Goal: Task Accomplishment & Management: Manage account settings

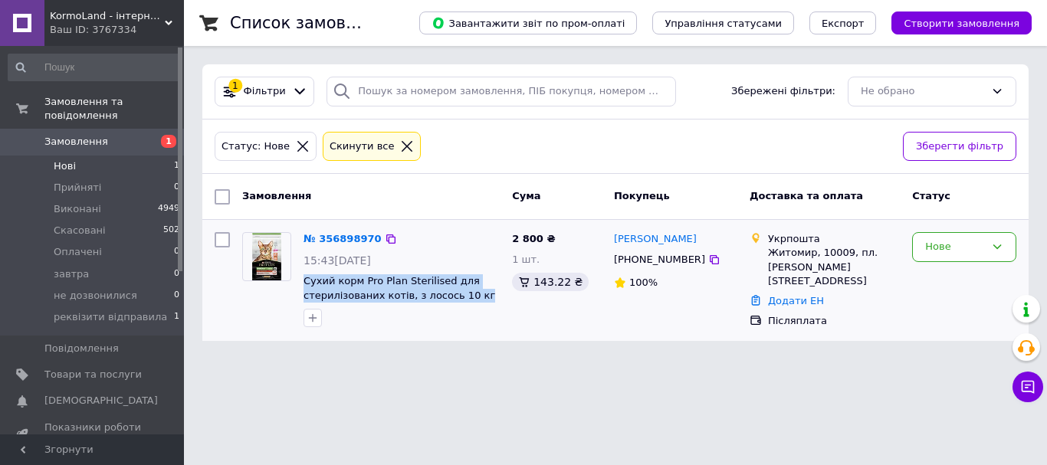
drag, startPoint x: 477, startPoint y: 304, endPoint x: 300, endPoint y: 281, distance: 177.7
click at [300, 281] on div "№ 356898970 15:43[DATE] Сухий корм Pro Plan Sterilised для стерилізованих котів…" at bounding box center [401, 279] width 208 height 107
copy div "Сухий корм Pro Plan Sterilised для стерилізованих котів, з лосось 10 кг"
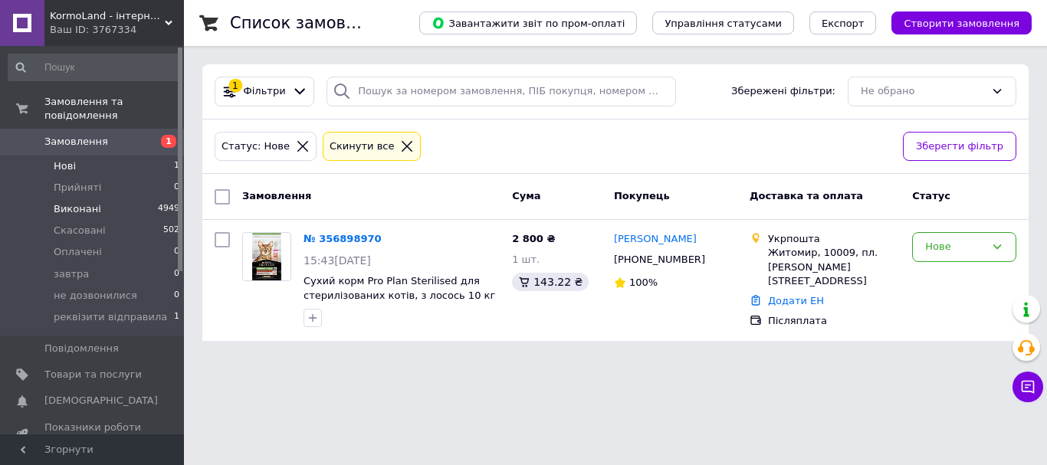
click at [119, 204] on li "Виконані 4949" at bounding box center [94, 208] width 188 height 21
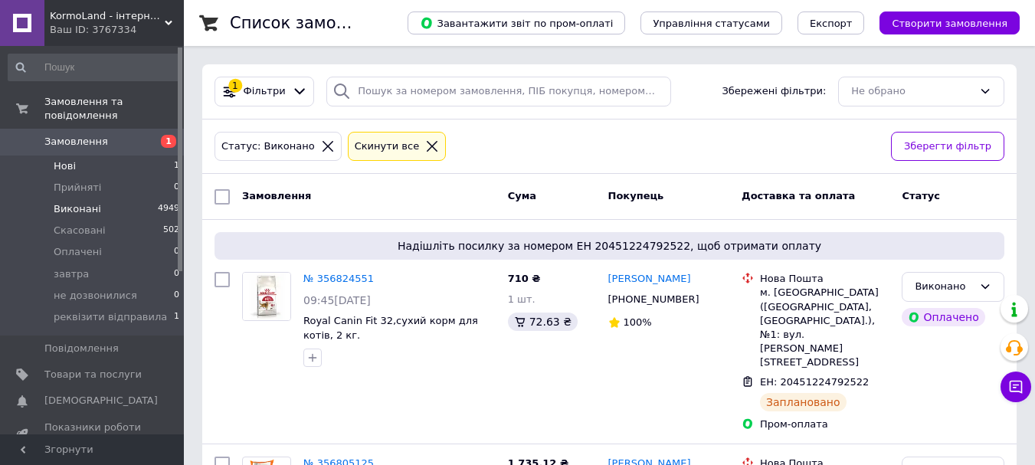
click at [161, 156] on li "Нові 1" at bounding box center [94, 166] width 188 height 21
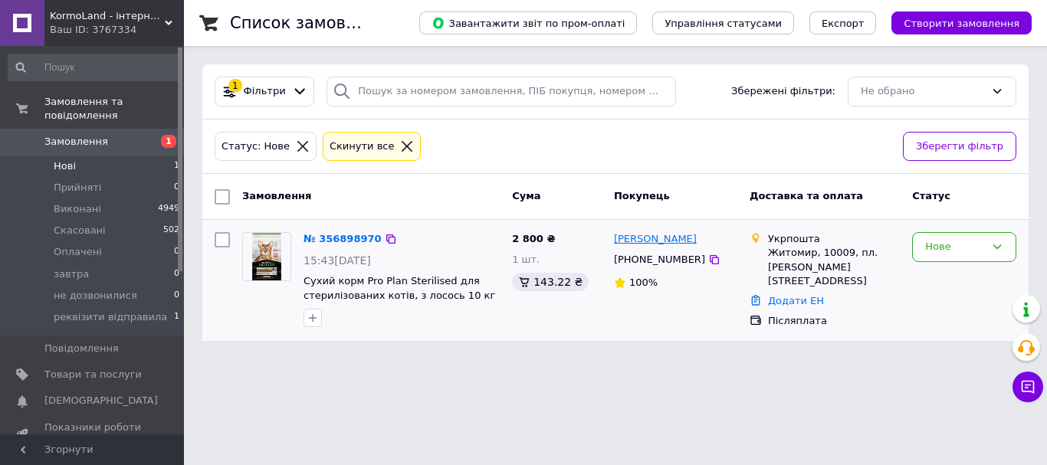
drag, startPoint x: 693, startPoint y: 241, endPoint x: 641, endPoint y: 241, distance: 52.1
click at [641, 241] on div "[PERSON_NAME]" at bounding box center [675, 240] width 126 height 18
copy link "[PERSON_NAME]"
click at [646, 160] on div "Статус: Нове Cкинути все" at bounding box center [552, 147] width 682 height 36
click at [462, 359] on html "KormoLand - інтернет зоомагазин Ваш ID: 3767334 Сайт KormoLand - інтернет зоома…" at bounding box center [523, 179] width 1047 height 359
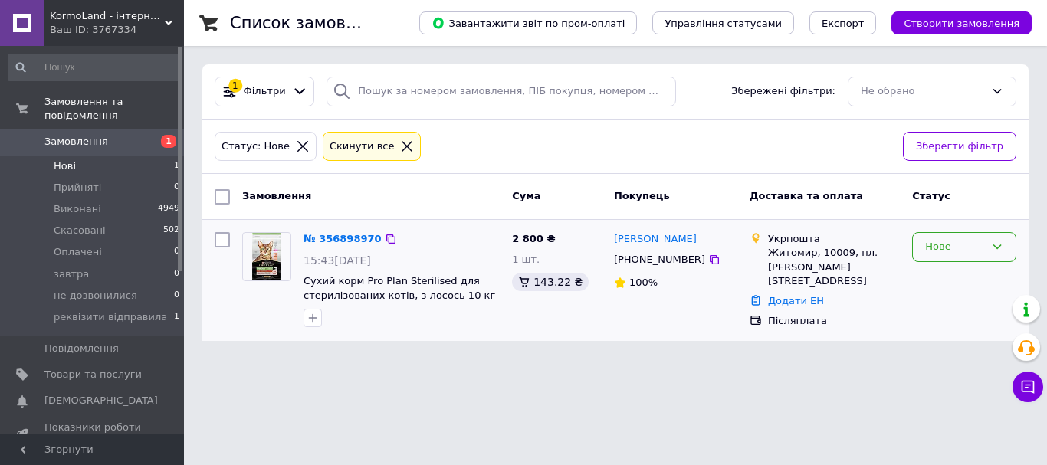
click at [971, 247] on div "Нове" at bounding box center [955, 247] width 60 height 16
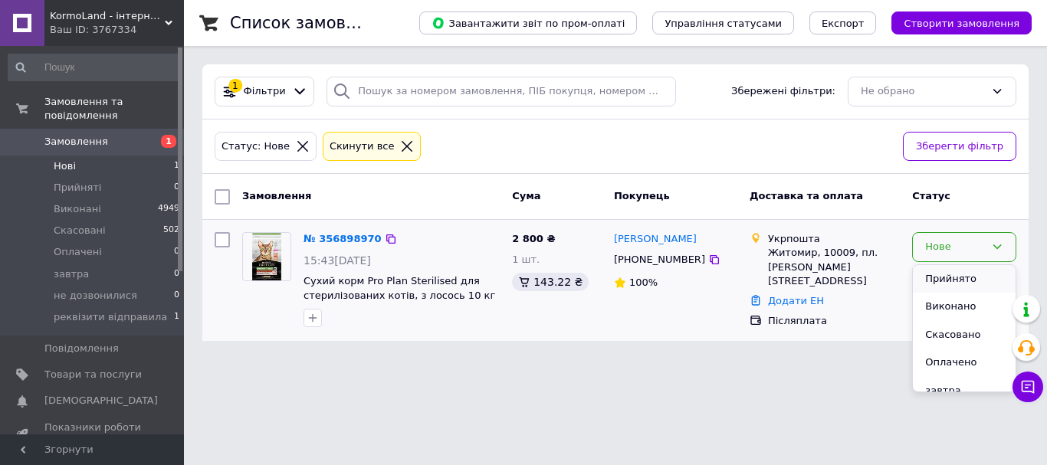
click at [958, 274] on li "Прийнято" at bounding box center [964, 279] width 103 height 28
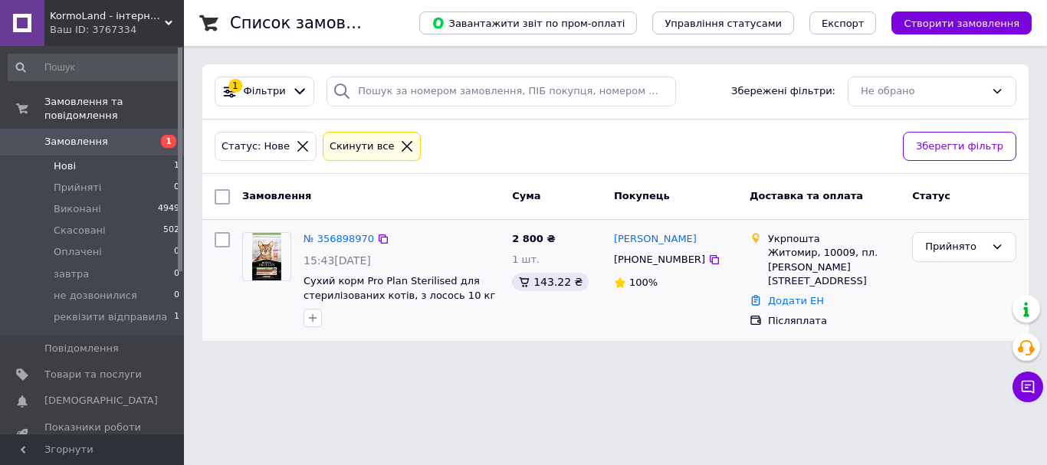
click at [642, 359] on html "KormoLand - інтернет зоомагазин Ваш ID: 3767334 Сайт KormoLand - інтернет зоома…" at bounding box center [523, 179] width 1047 height 359
click at [434, 356] on div "Список замовлень Завантажити звіт по пром-оплаті Управління статусами Експорт С…" at bounding box center [615, 179] width 863 height 359
click at [94, 21] on span "KormoLand - інтернет зоомагазин" at bounding box center [107, 16] width 115 height 14
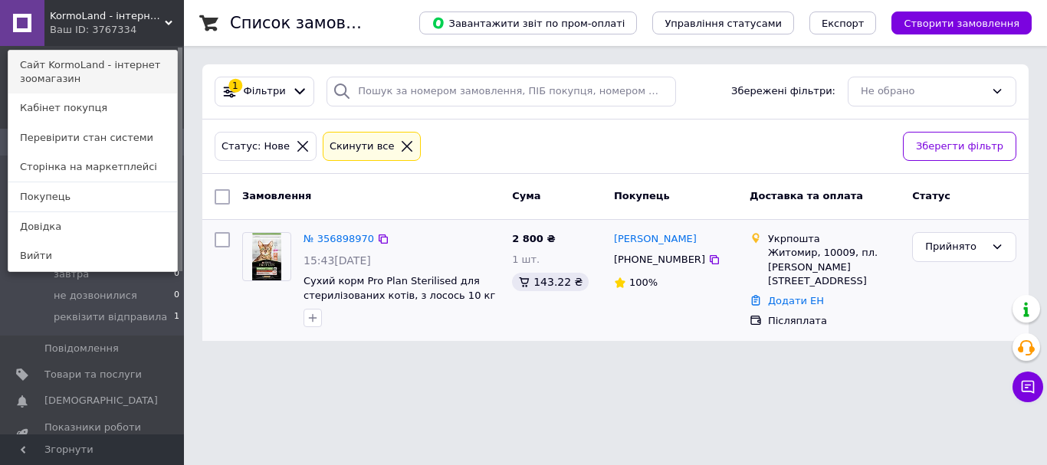
click at [114, 59] on link "Сайт KormoLand - інтернет зоомагазин" at bounding box center [92, 72] width 169 height 43
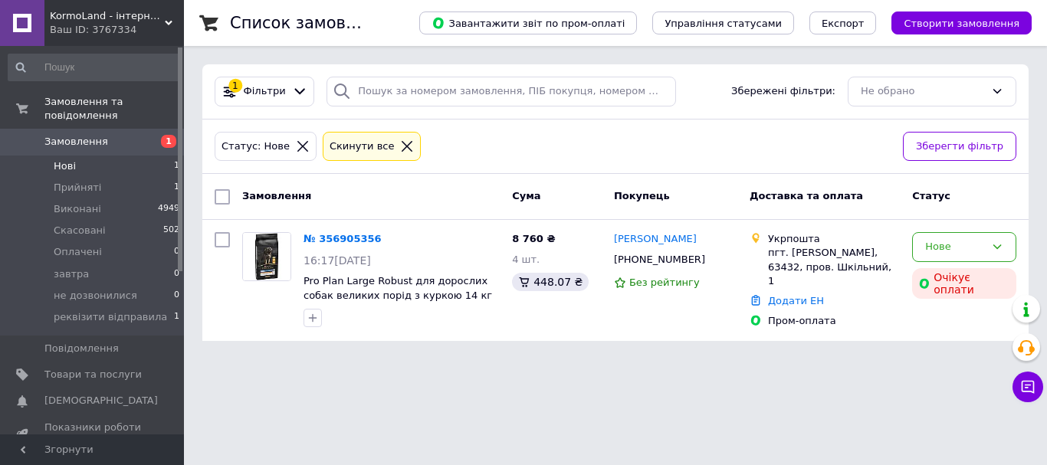
click at [153, 156] on li "Нові 1" at bounding box center [94, 166] width 188 height 21
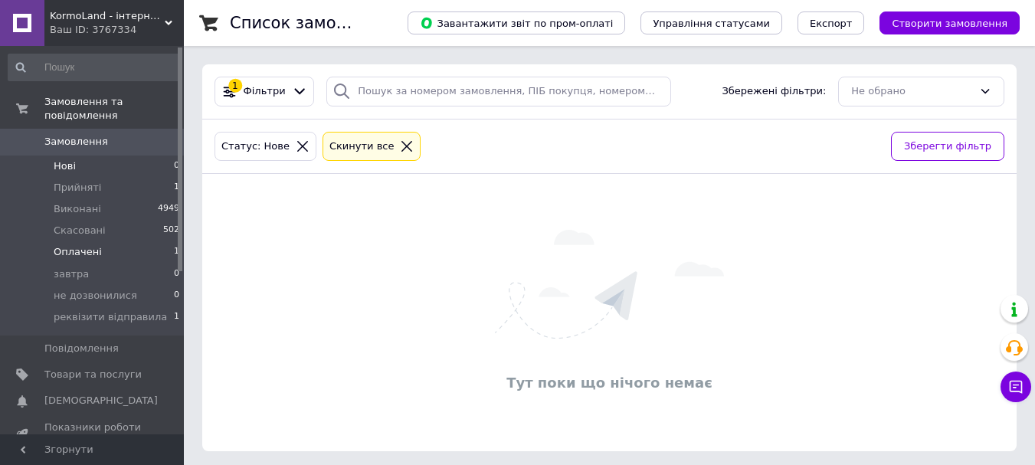
click at [136, 241] on li "Оплачені 1" at bounding box center [94, 251] width 188 height 21
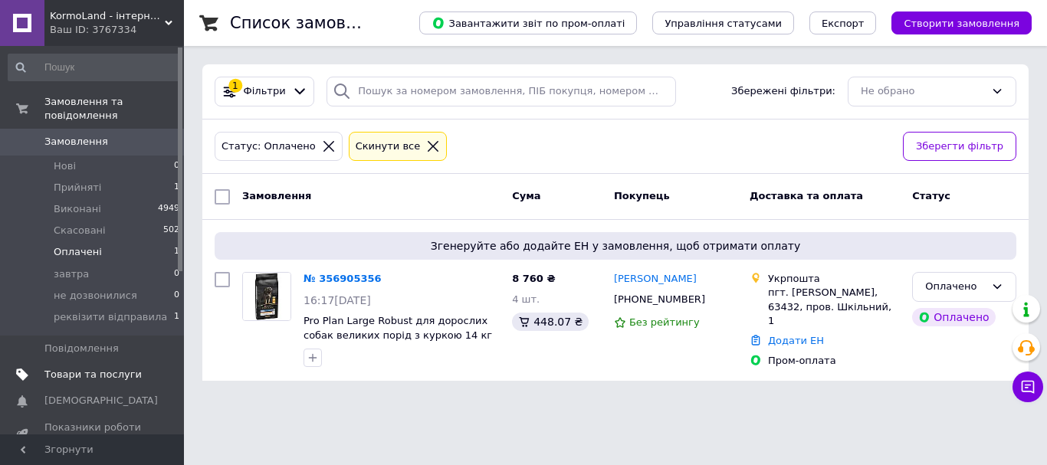
click at [115, 362] on link "Товари та послуги" at bounding box center [94, 375] width 188 height 26
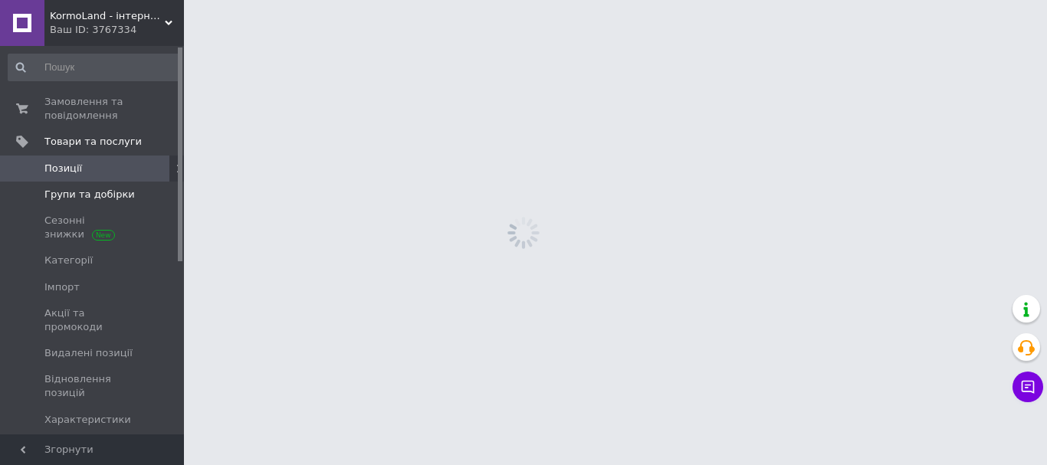
click at [129, 199] on span "Групи та добірки" at bounding box center [92, 195] width 97 height 14
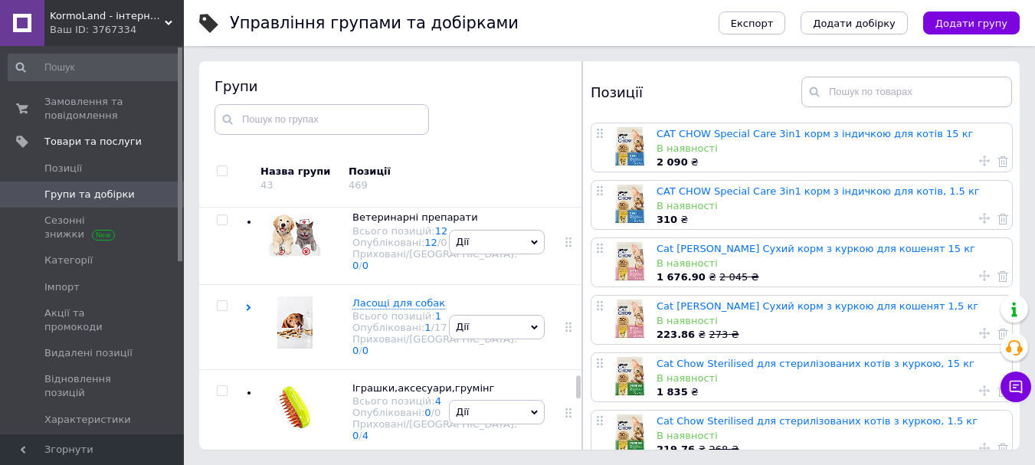
scroll to position [2329, 0]
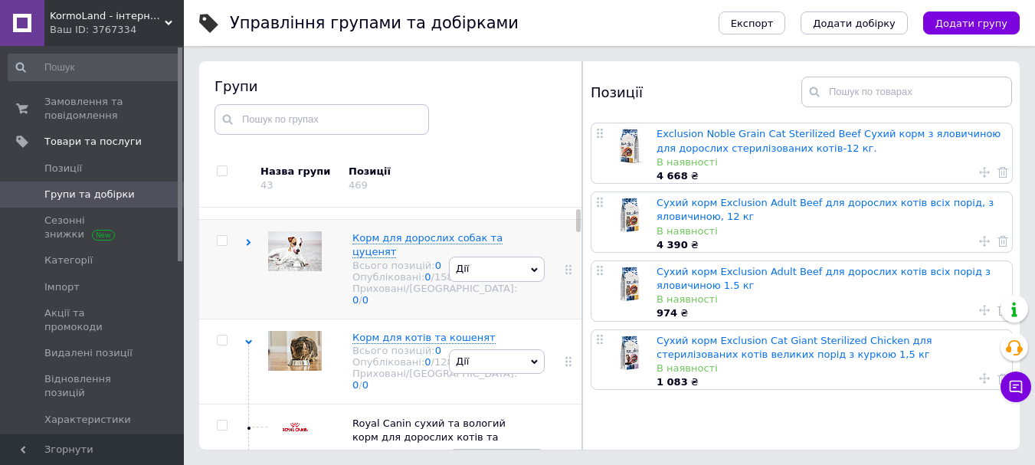
scroll to position [0, 0]
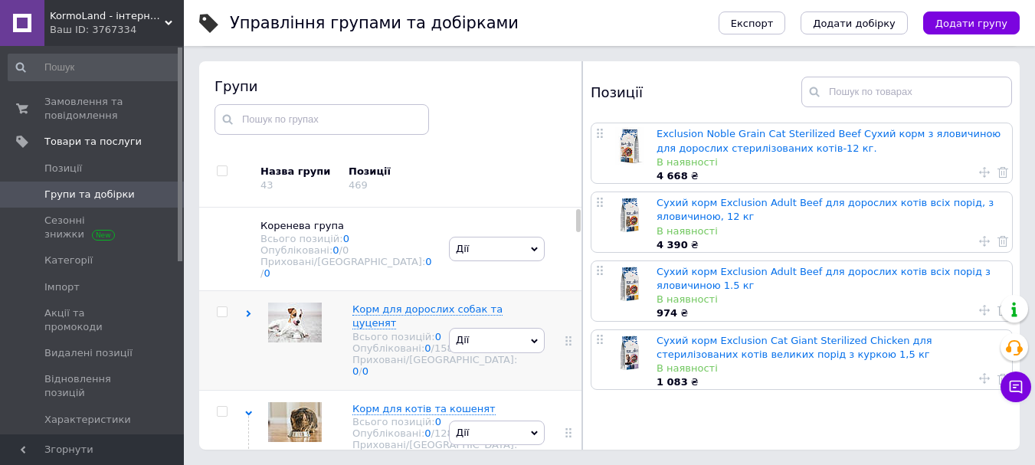
click at [254, 306] on div "Корм для дорослих собак та цуценят Всього позицій: 0 Опубліковані: 0 / 158 Прих…" at bounding box center [345, 341] width 200 height 100
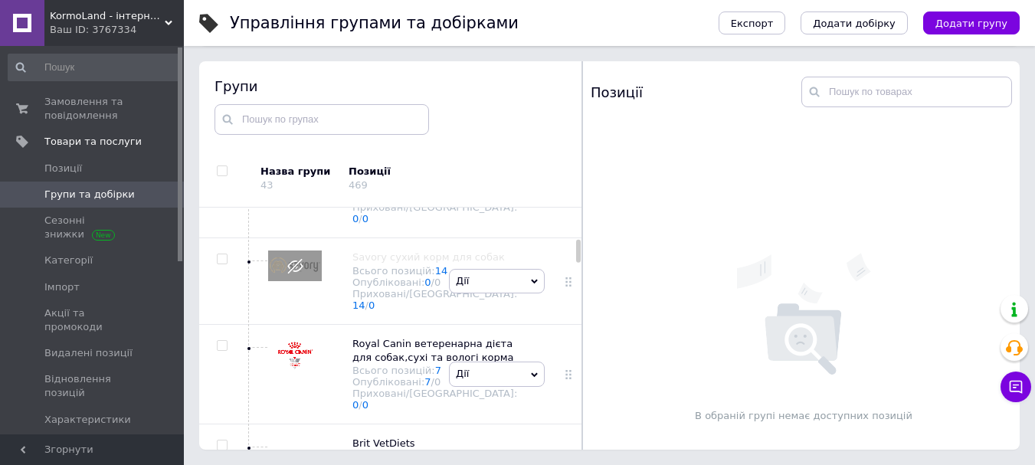
click at [284, 126] on div at bounding box center [290, 82] width 61 height 90
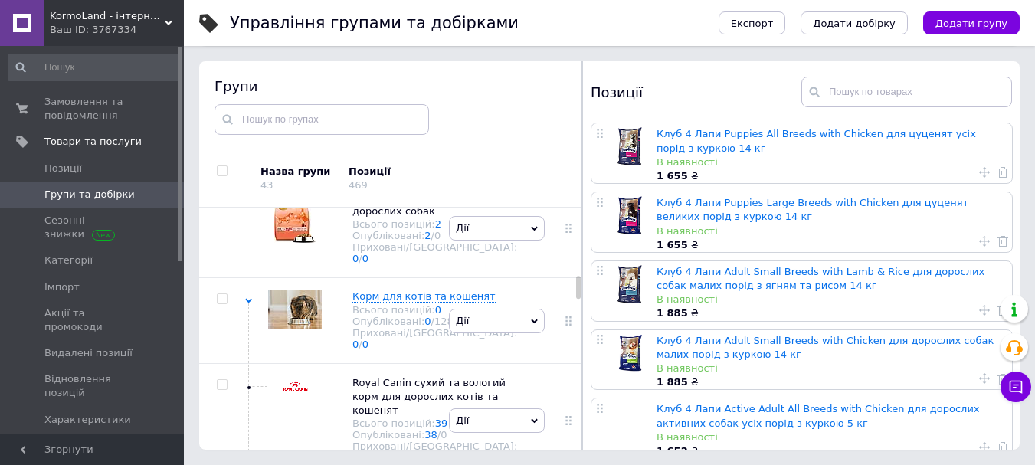
scroll to position [1686, 0]
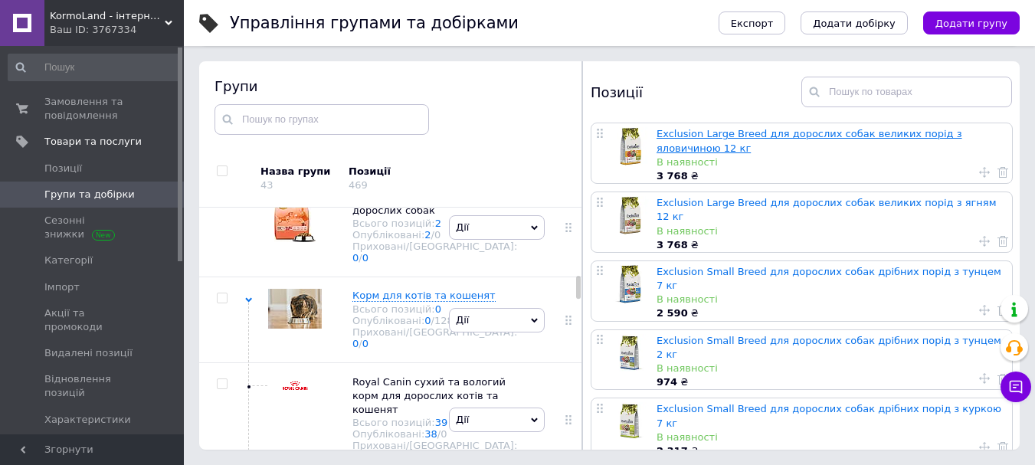
click at [749, 134] on link "Exclusion Large Breed для дорослих собак великих порід з яловичиною 12 кг" at bounding box center [810, 140] width 306 height 25
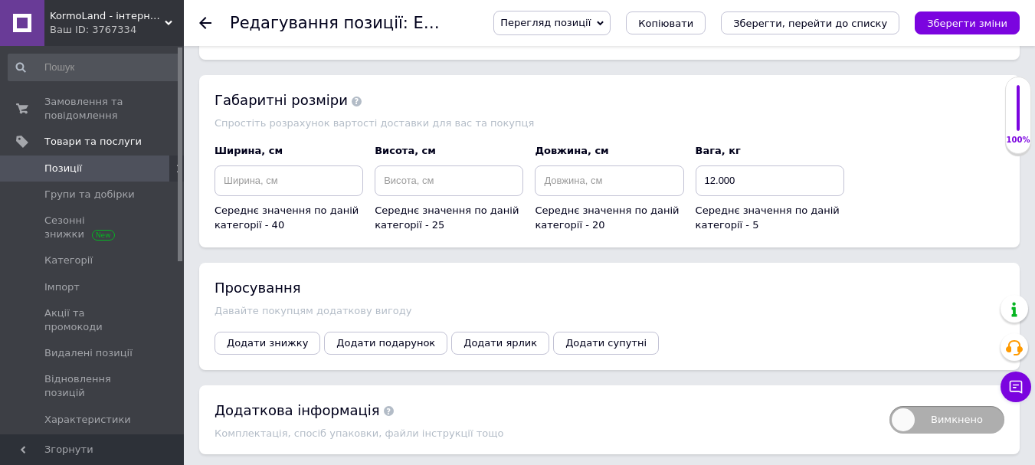
scroll to position [1548, 0]
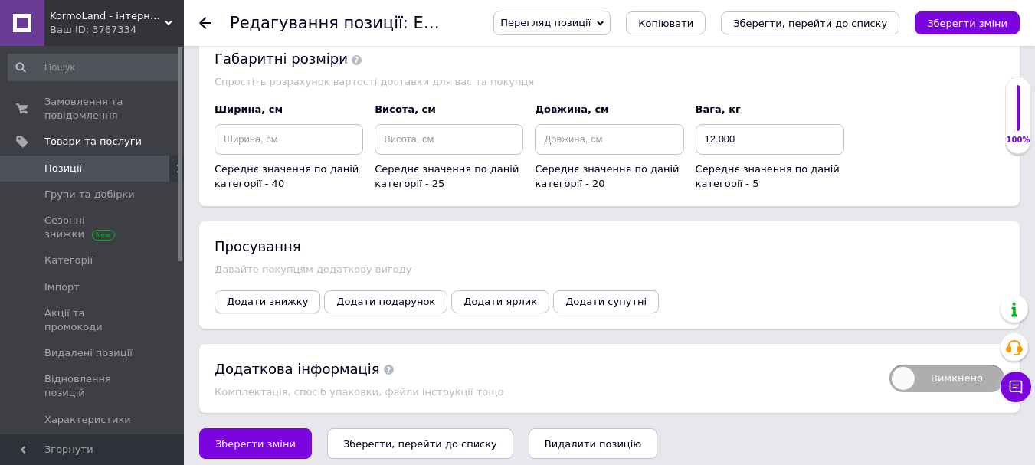
click at [278, 300] on button "Додати знижку" at bounding box center [268, 301] width 106 height 23
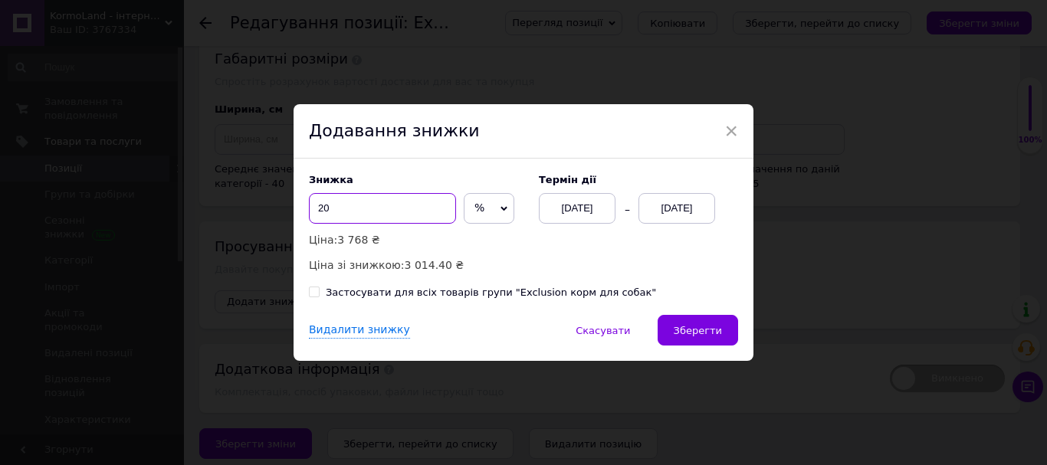
click at [364, 218] on input "20" at bounding box center [382, 208] width 147 height 31
click at [840, 195] on div "× Додавання знижки Знижка 20 % ₴ Ціна: 3 768 ₴ Ціна зі знижкою: 3 014.40 ₴ Терм…" at bounding box center [523, 232] width 1047 height 465
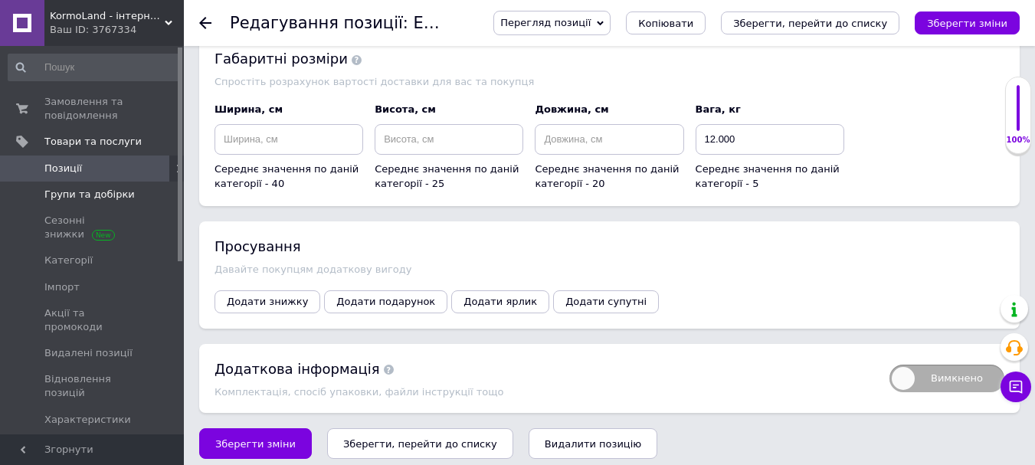
click at [140, 190] on span "Групи та добірки" at bounding box center [92, 195] width 97 height 14
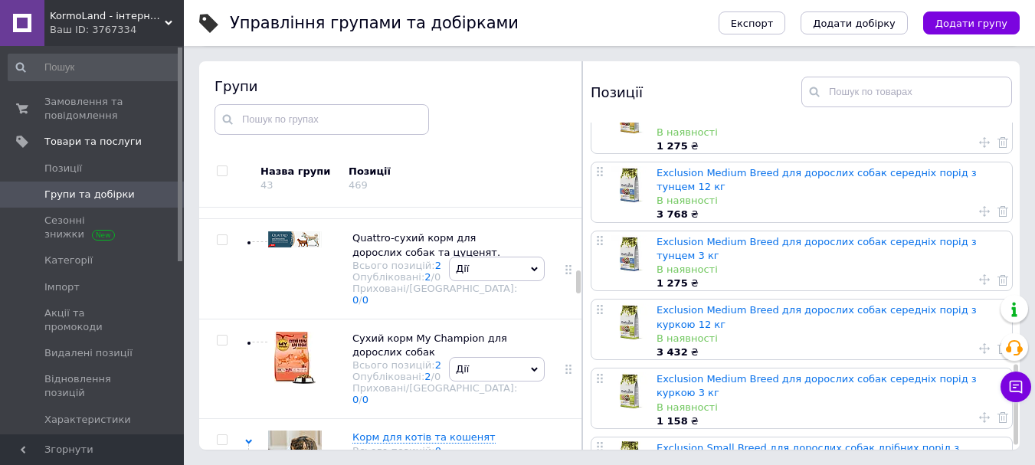
scroll to position [994, 0]
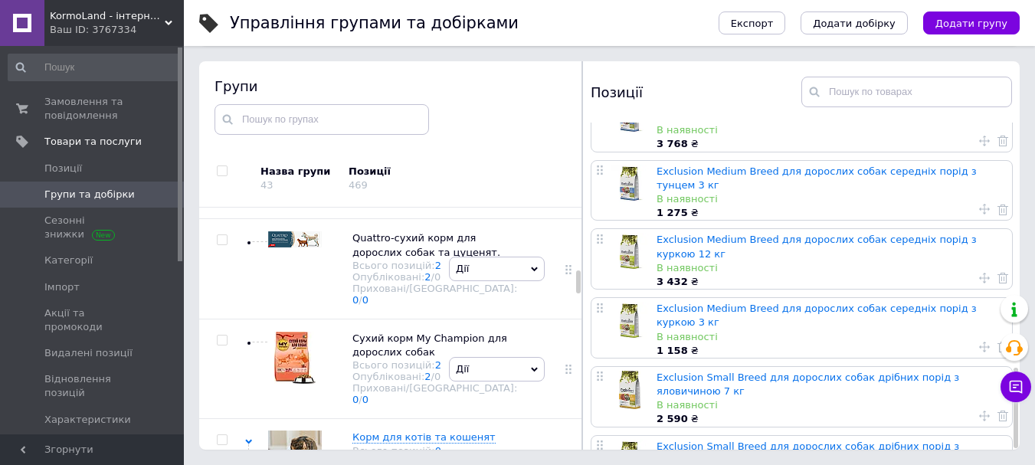
click at [854, 303] on link "Exclusion Medium Breed для дорослих собак середніх порід з куркою 3 кг" at bounding box center [817, 315] width 320 height 25
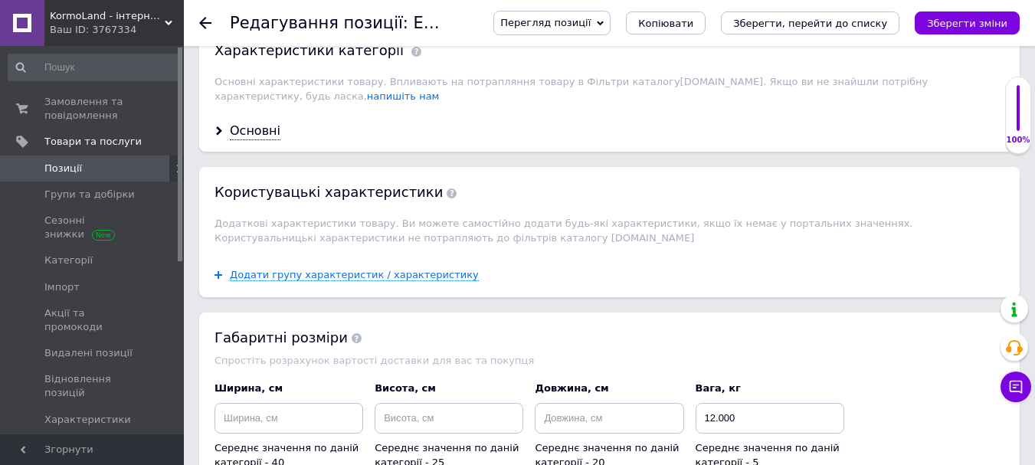
scroll to position [1502, 0]
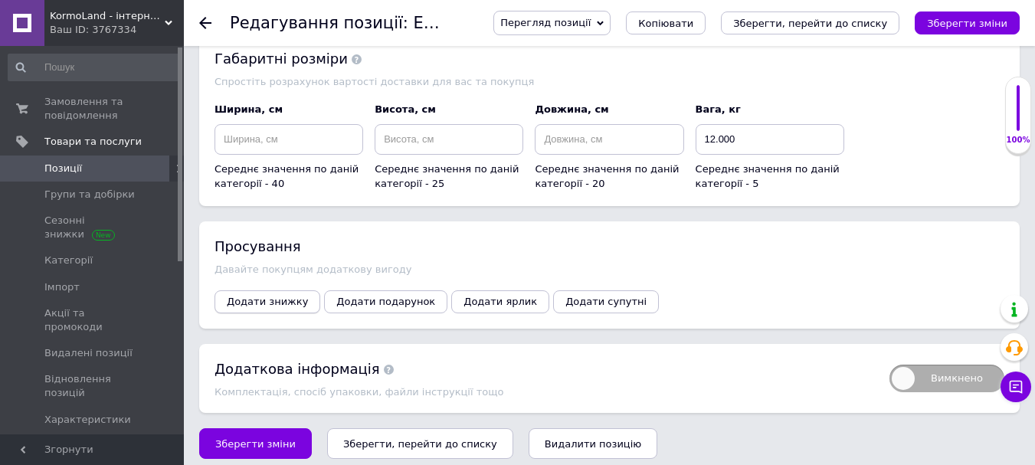
click at [262, 296] on span "Додати знижку" at bounding box center [267, 301] width 81 height 11
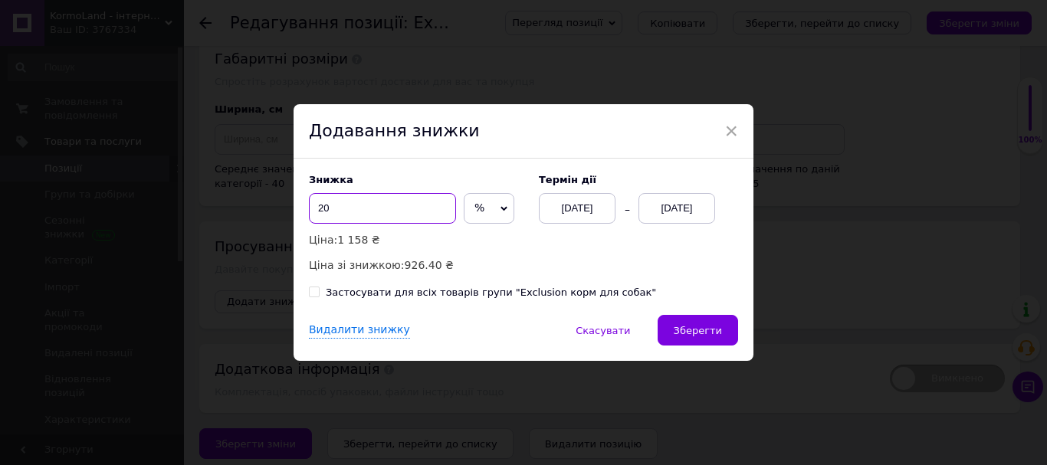
click at [361, 209] on input "20" at bounding box center [382, 208] width 147 height 31
type input "27"
click at [697, 209] on div "12.08.2025" at bounding box center [676, 208] width 77 height 31
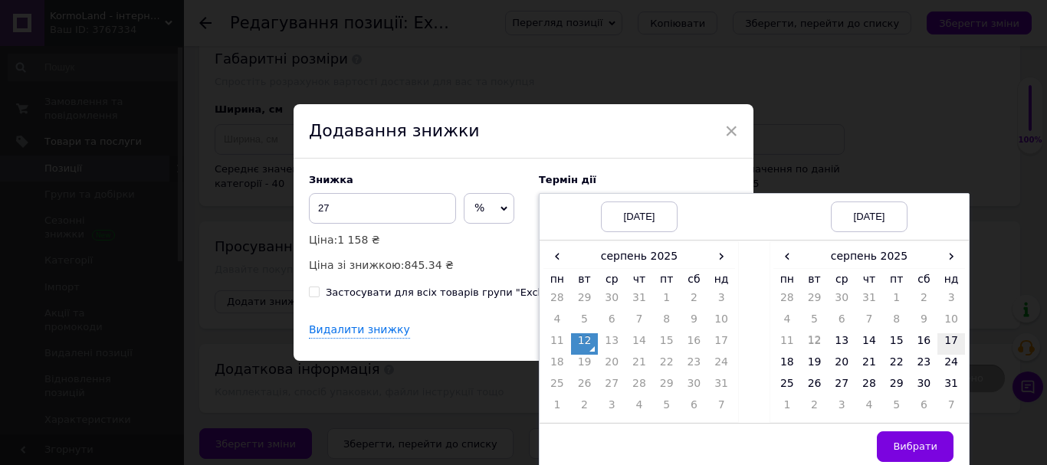
click at [942, 341] on td "17" at bounding box center [951, 343] width 28 height 21
click at [928, 450] on span "Вибрати" at bounding box center [915, 446] width 44 height 11
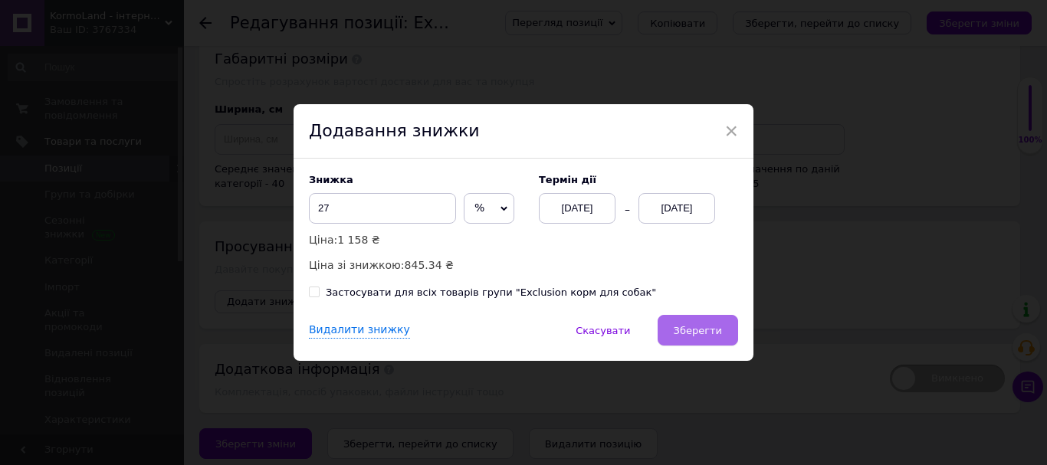
click at [701, 333] on span "Зберегти" at bounding box center [697, 330] width 48 height 11
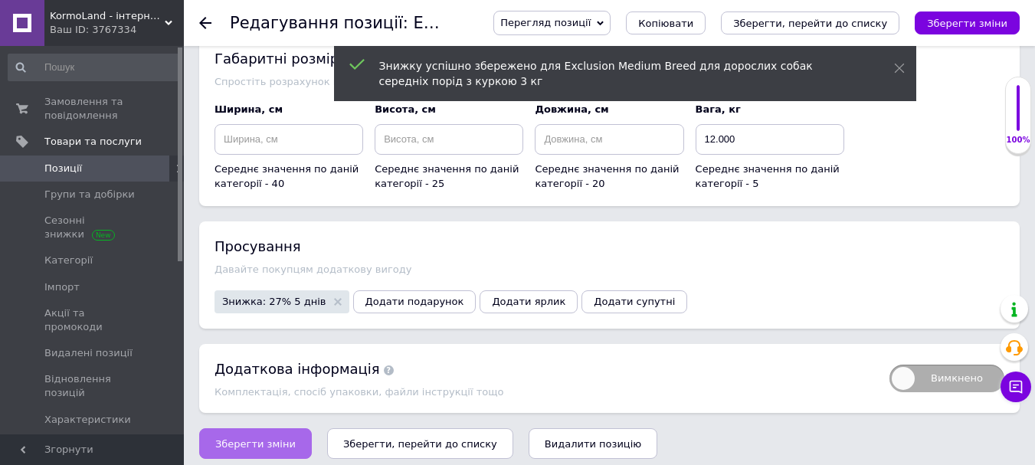
click at [261, 438] on span "Зберегти зміни" at bounding box center [255, 443] width 80 height 11
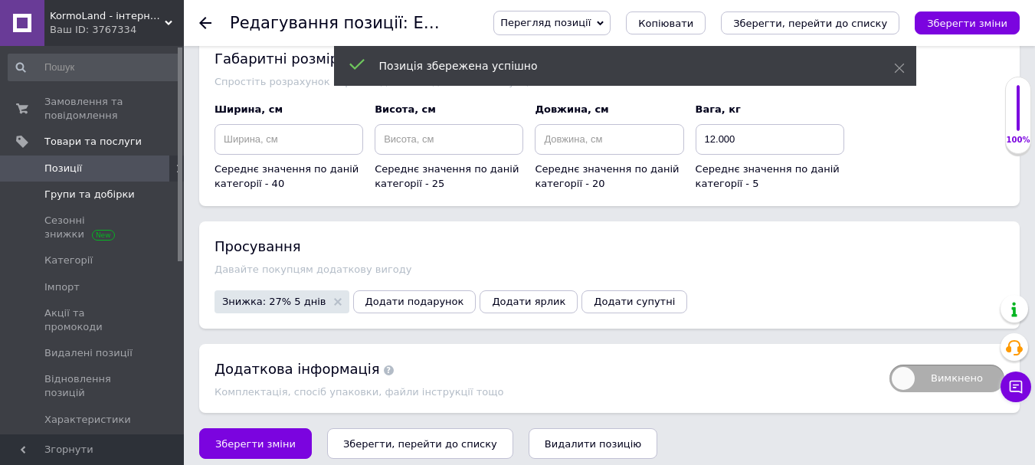
click at [127, 190] on span "Групи та добірки" at bounding box center [92, 195] width 97 height 14
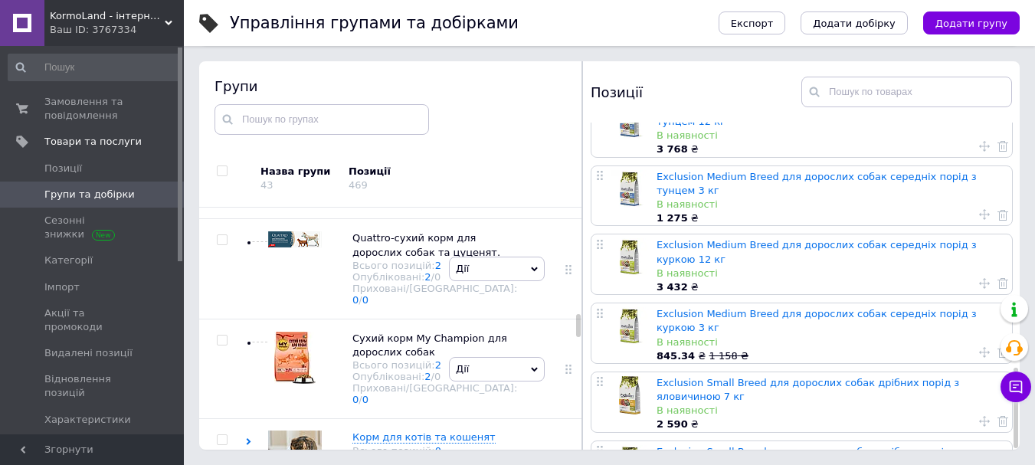
scroll to position [994, 0]
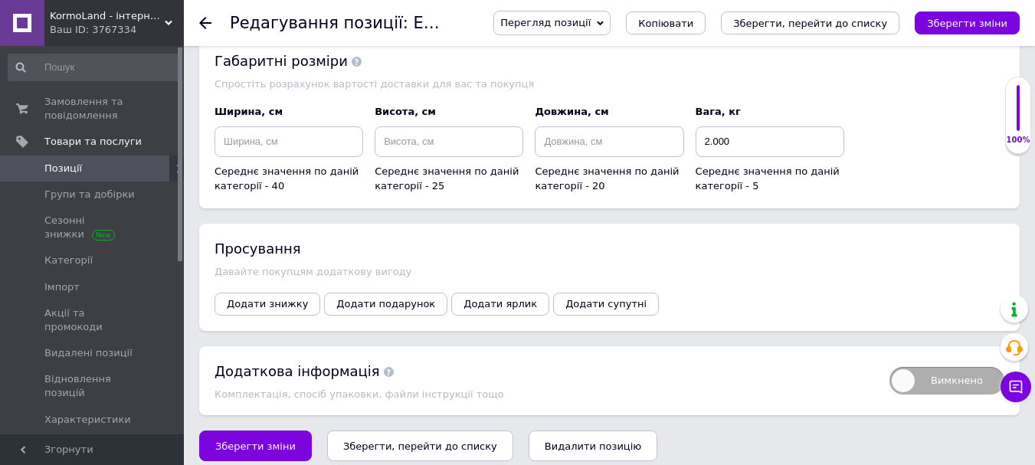
scroll to position [1502, 0]
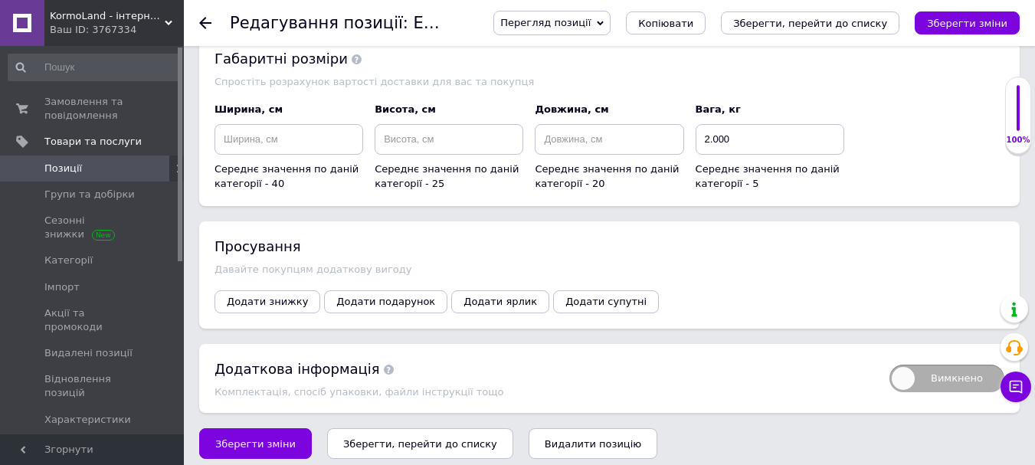
click at [271, 277] on div "Просування Давайте покупцям додаткову вигоду Додати знижку Додати подарунок Дод…" at bounding box center [609, 274] width 821 height 107
click at [271, 296] on span "Додати знижку" at bounding box center [267, 301] width 81 height 11
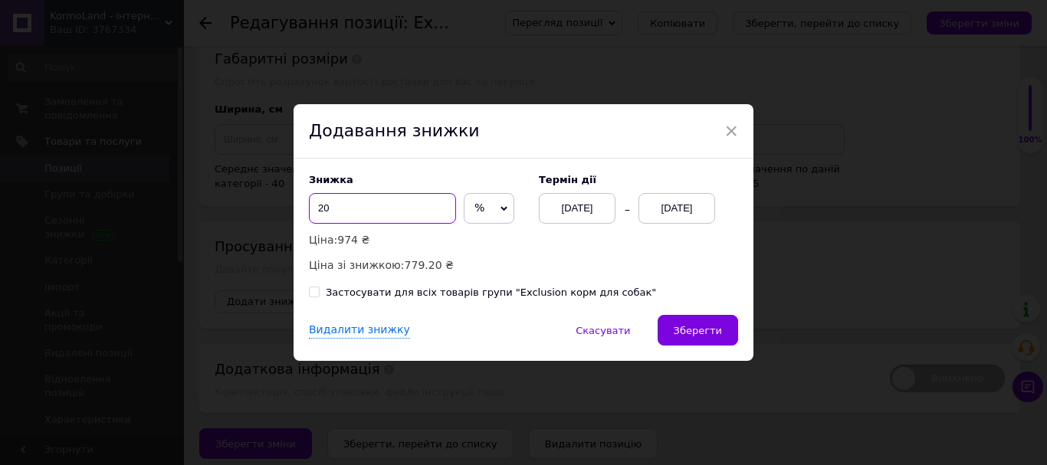
click at [349, 206] on input "20" at bounding box center [382, 208] width 147 height 31
type input "27"
click at [487, 289] on div "Застосувати для всіх товарів групи "Exclusion корм для собак"" at bounding box center [491, 293] width 330 height 14
click at [319, 289] on input "Застосувати для всіх товарів групи "Exclusion корм для собак"" at bounding box center [314, 292] width 10 height 10
checkbox input "true"
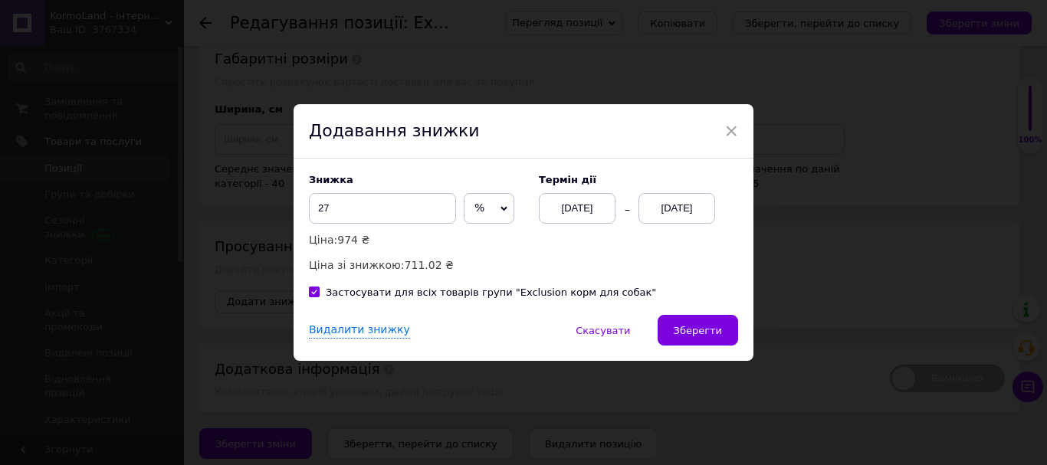
click at [693, 195] on div "12.08.2025" at bounding box center [676, 208] width 77 height 31
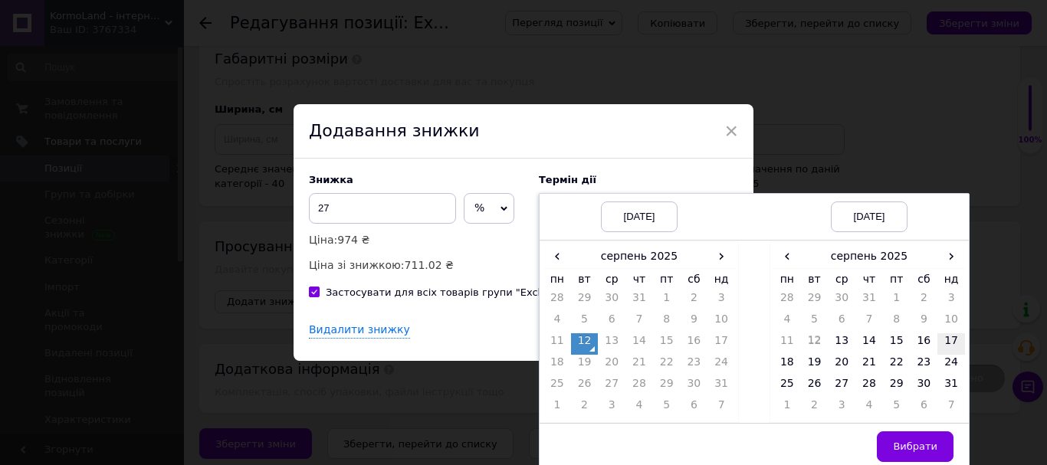
click at [951, 342] on td "17" at bounding box center [951, 343] width 28 height 21
click at [913, 451] on span "Вибрати" at bounding box center [915, 446] width 44 height 11
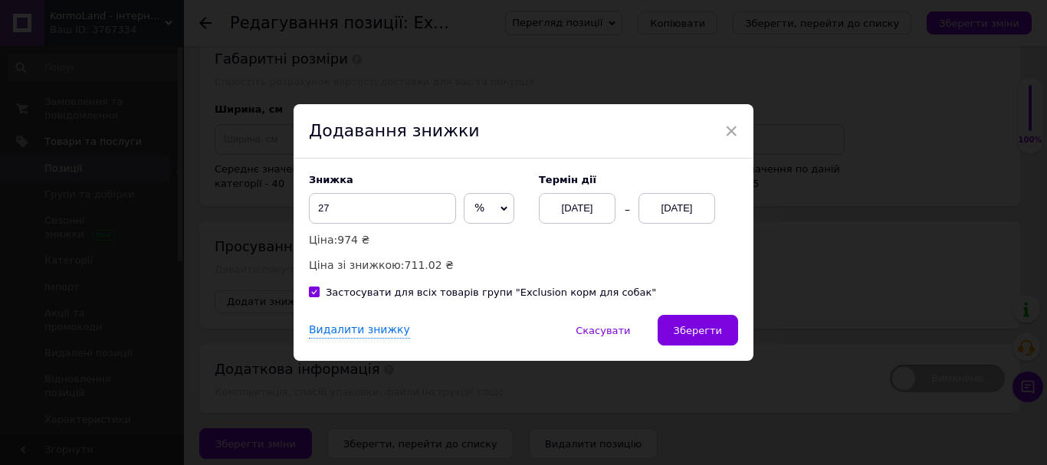
click at [692, 314] on div "Знижка 27 % ₴ Ціна: 974 ₴ Ціна зі знижкою: 711.02 ₴ Термін дії 12.08.2025 17.08…" at bounding box center [523, 237] width 460 height 156
click at [699, 333] on span "Зберегти" at bounding box center [697, 330] width 48 height 11
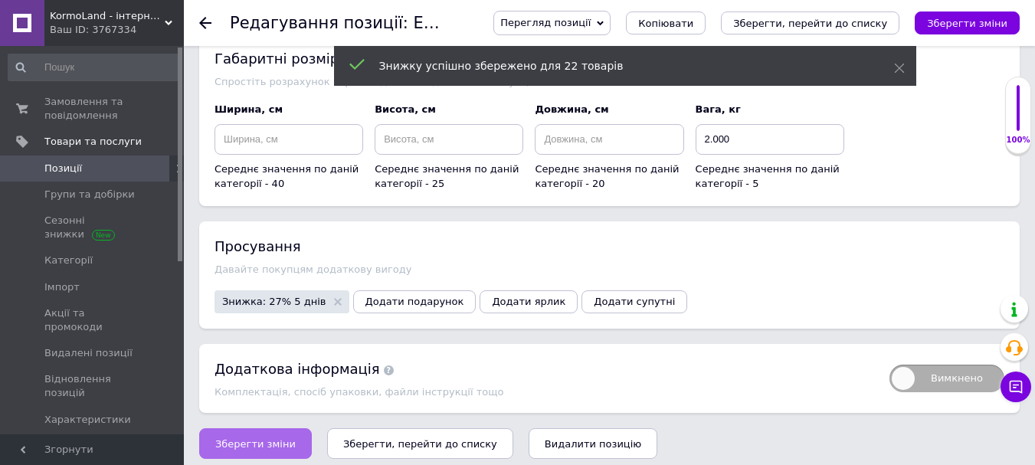
click at [275, 428] on button "Зберегти зміни" at bounding box center [255, 443] width 113 height 31
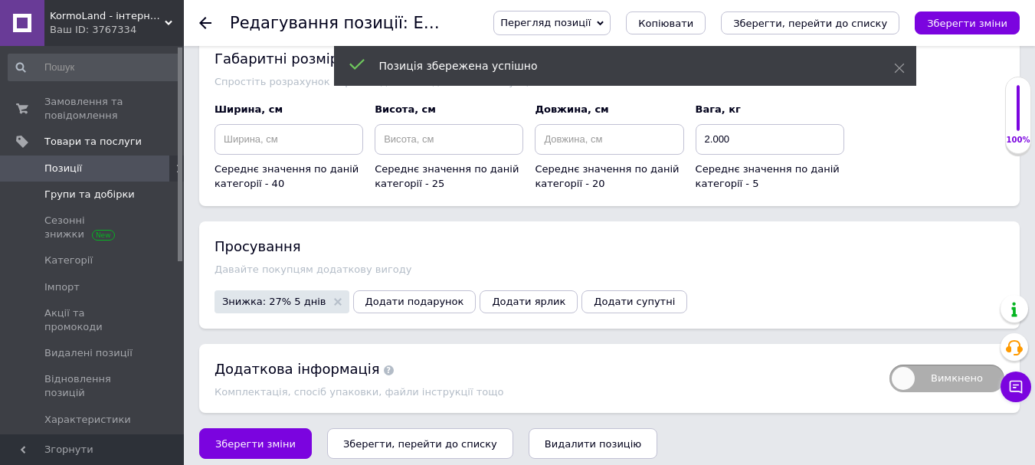
click at [112, 195] on span "Групи та добірки" at bounding box center [89, 195] width 90 height 14
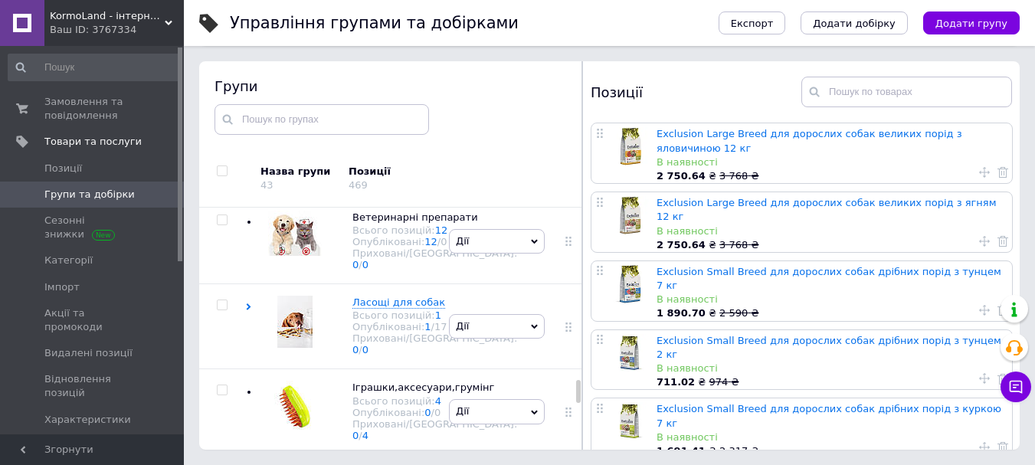
scroll to position [2693, 0]
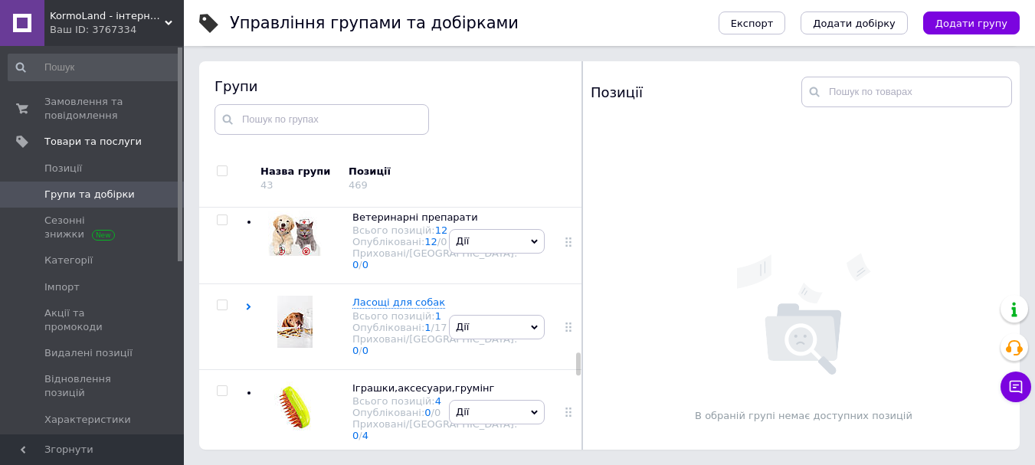
scroll to position [3689, 0]
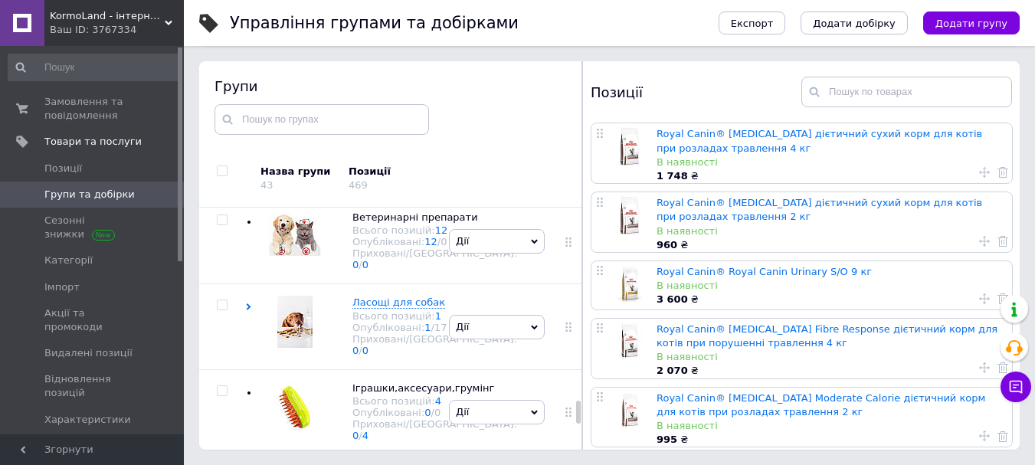
scroll to position [4825, 0]
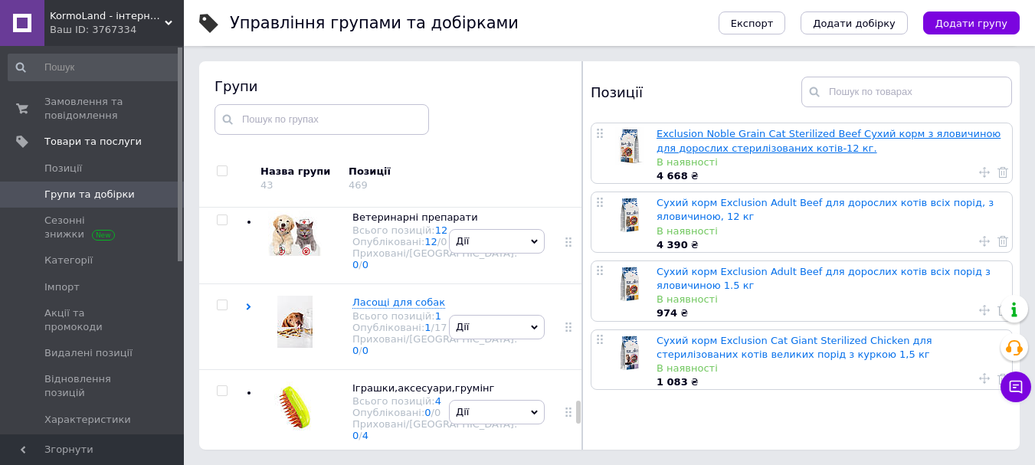
click at [785, 146] on link "Exclusion Noble Grain Cat Sterilized Beef Сухий корм з яловичиною для дорослих …" at bounding box center [829, 140] width 344 height 25
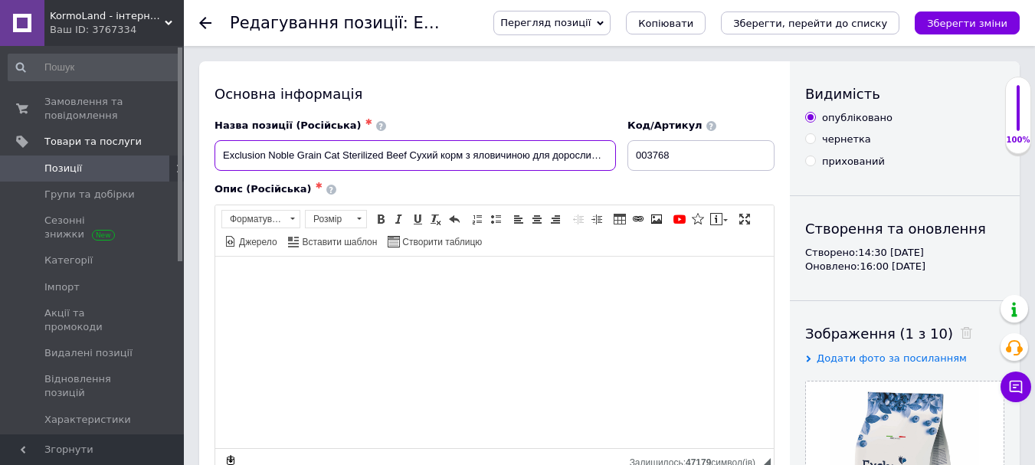
click at [562, 150] on input "Exclusion Noble Grain Cat Sterilized Beef Сухий корм з яловичиною для дорослих …" at bounding box center [415, 155] width 401 height 31
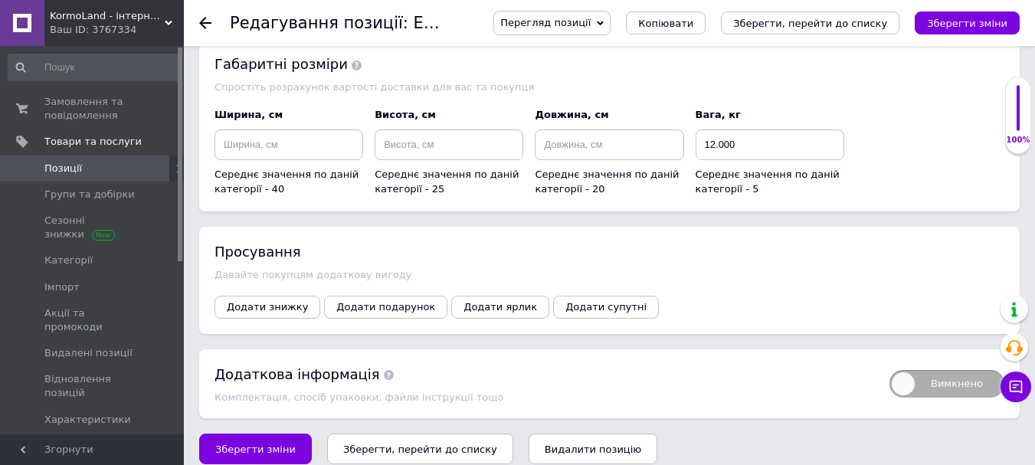
scroll to position [1548, 0]
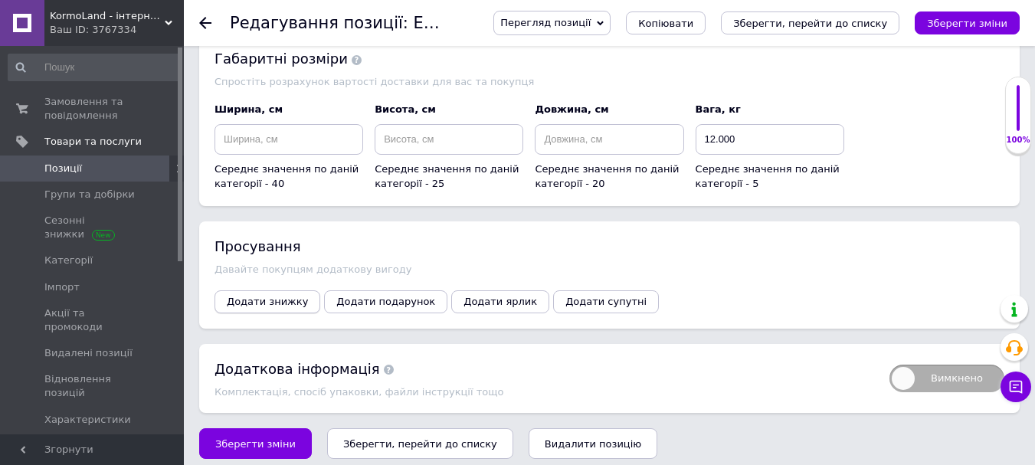
click at [293, 296] on span "Додати знижку" at bounding box center [267, 301] width 81 height 11
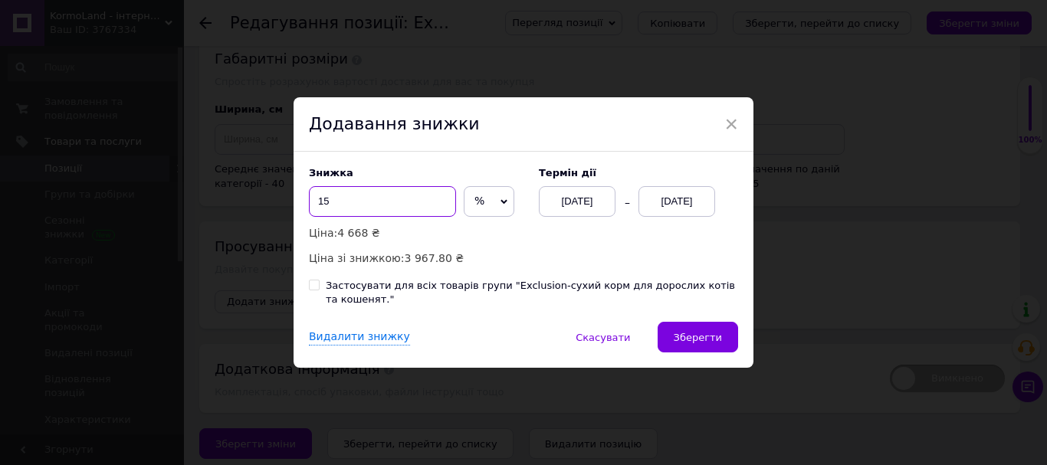
drag, startPoint x: 365, startPoint y: 206, endPoint x: 223, endPoint y: 214, distance: 142.7
click at [225, 213] on div "× Додавання знижки Знижка 15 % ₴ Ціна: 4 668 ₴ Ціна зі знижкою: 3 967.80 ₴ Терм…" at bounding box center [523, 232] width 1047 height 465
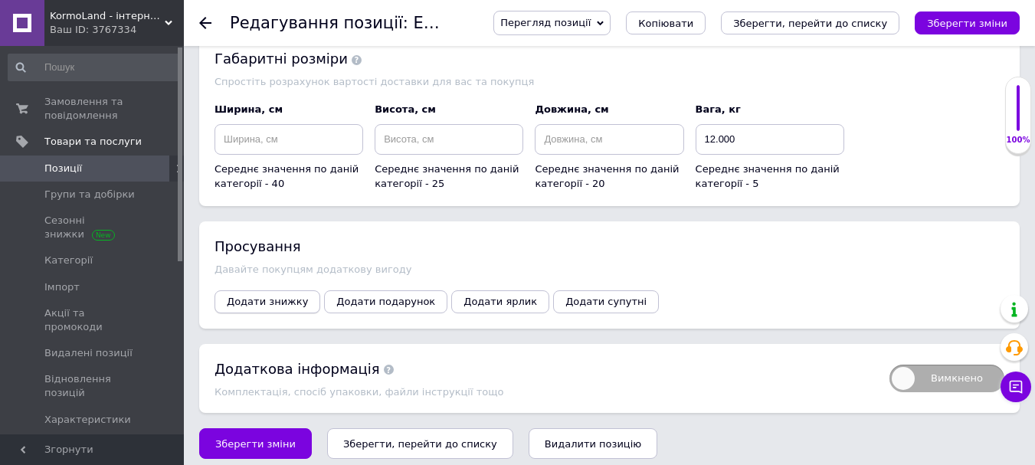
click at [261, 301] on button "Додати знижку" at bounding box center [268, 301] width 106 height 23
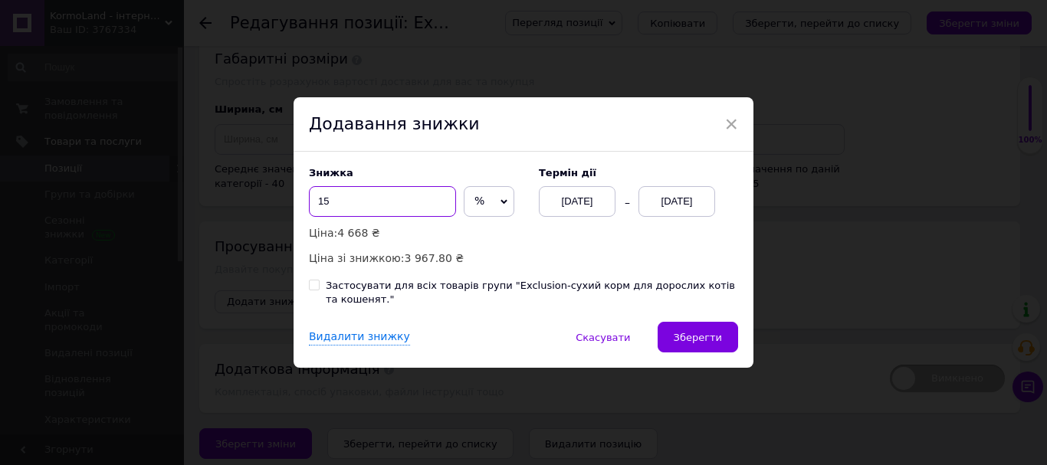
drag, startPoint x: 357, startPoint y: 205, endPoint x: 318, endPoint y: 207, distance: 39.1
click at [318, 207] on input "15" at bounding box center [382, 201] width 147 height 31
type input "27"
click at [683, 205] on div "12.08.2025" at bounding box center [676, 201] width 77 height 31
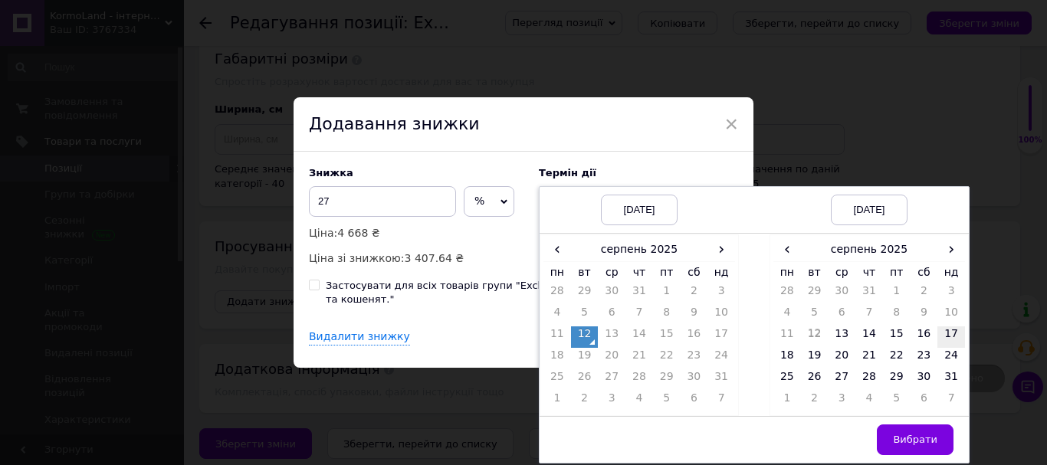
click at [949, 340] on td "17" at bounding box center [951, 336] width 28 height 21
click at [920, 445] on span "Вибрати" at bounding box center [915, 439] width 44 height 11
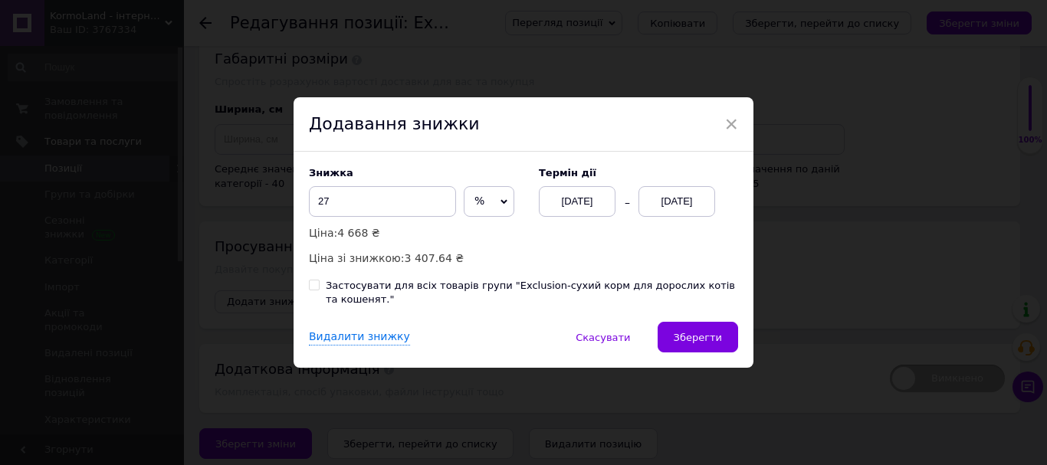
click at [705, 339] on button "Зберегти" at bounding box center [697, 337] width 80 height 31
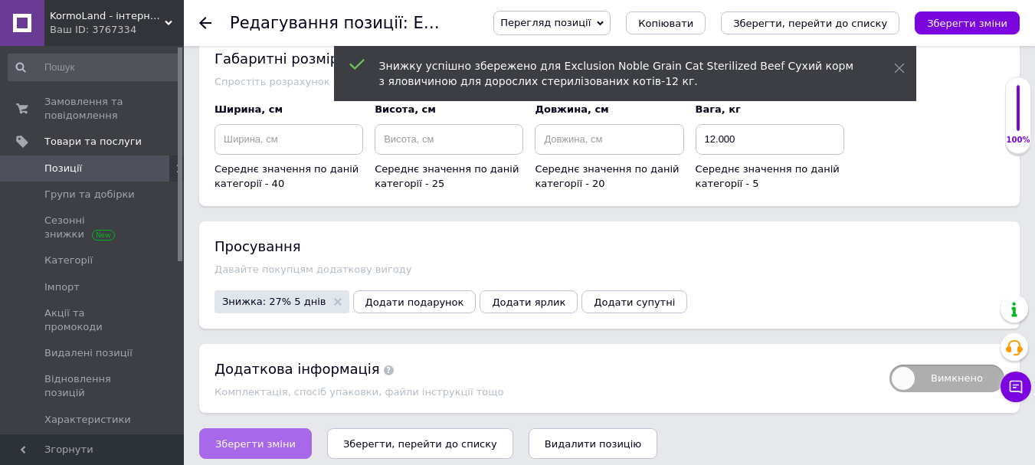
click at [260, 438] on span "Зберегти зміни" at bounding box center [255, 443] width 80 height 11
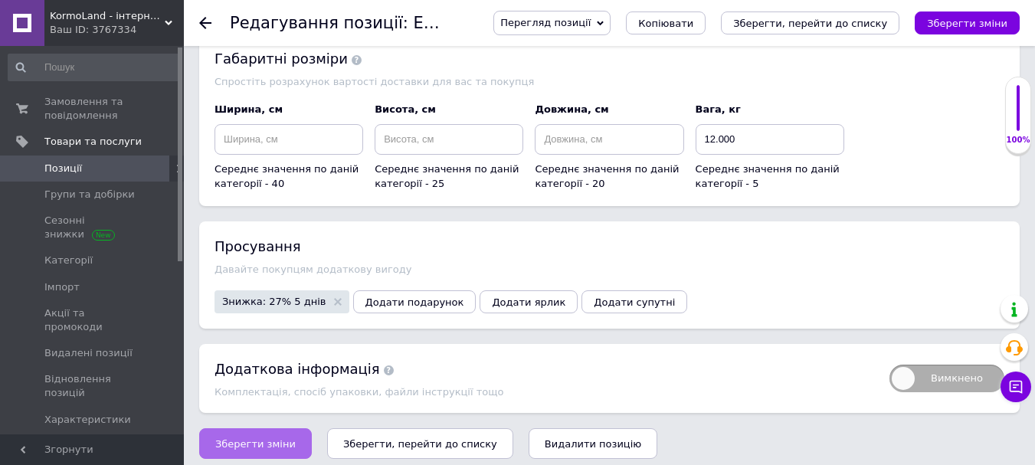
click at [260, 438] on span "Зберегти зміни" at bounding box center [255, 443] width 80 height 11
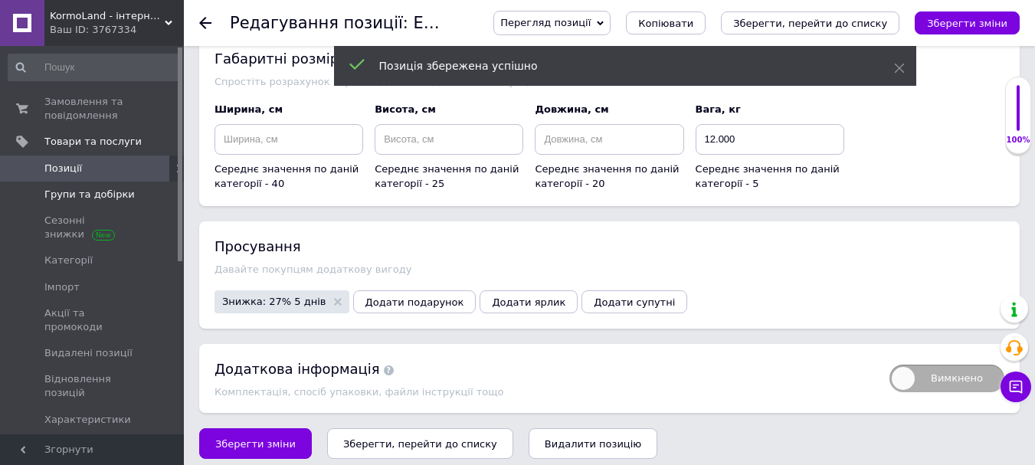
click at [128, 190] on span "Групи та добірки" at bounding box center [92, 195] width 97 height 14
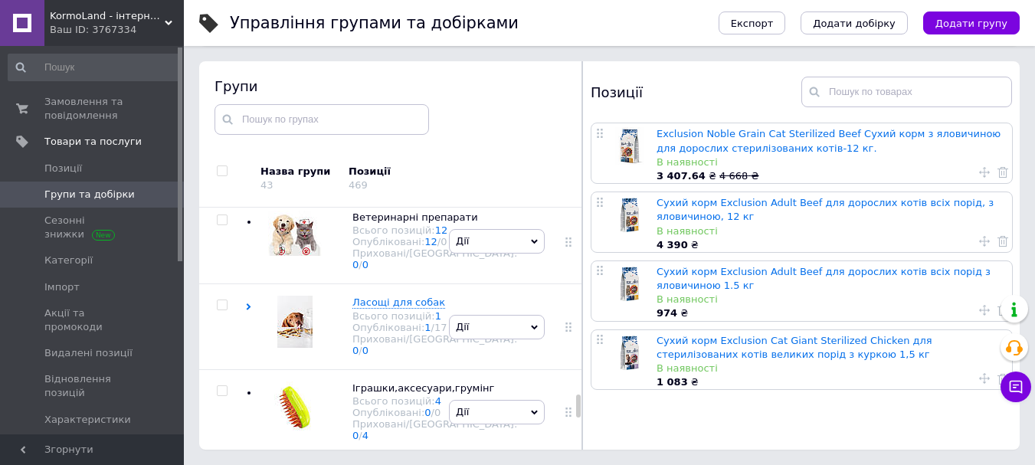
scroll to position [4735, 0]
click at [707, 215] on link "Сухий корм Exclusion Adult Beef для дорослих котів всіх порід, з яловичиною, 12…" at bounding box center [825, 209] width 337 height 25
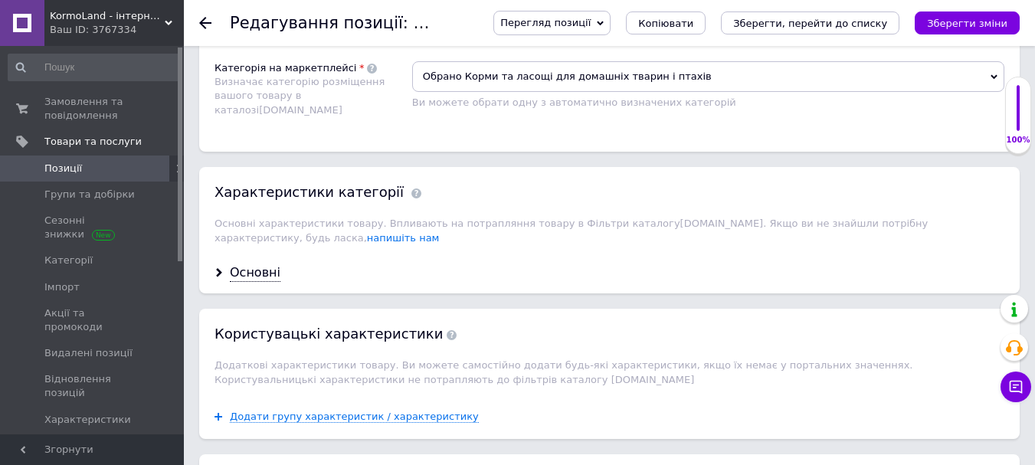
scroll to position [1456, 0]
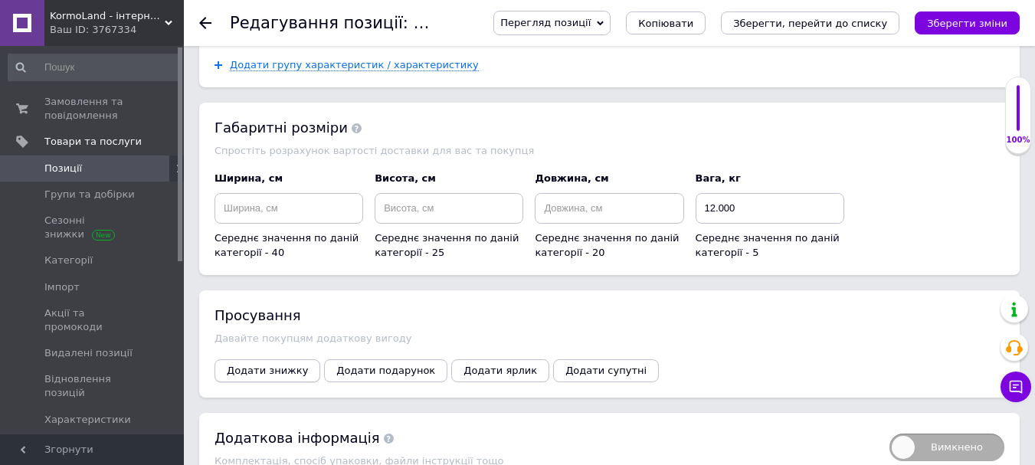
click at [260, 365] on span "Додати знижку" at bounding box center [267, 370] width 81 height 11
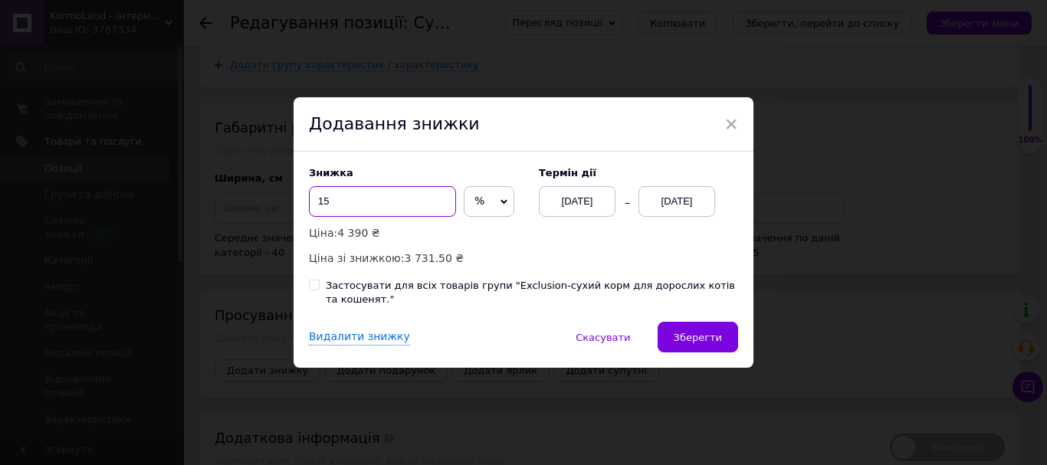
drag, startPoint x: 336, startPoint y: 198, endPoint x: 280, endPoint y: 205, distance: 55.5
click at [280, 205] on div "× Додавання знижки Знижка 15 % ₴ Ціна: 4 390 ₴ Ціна зі знижкою: 3 731.50 ₴ Терм…" at bounding box center [523, 232] width 1047 height 465
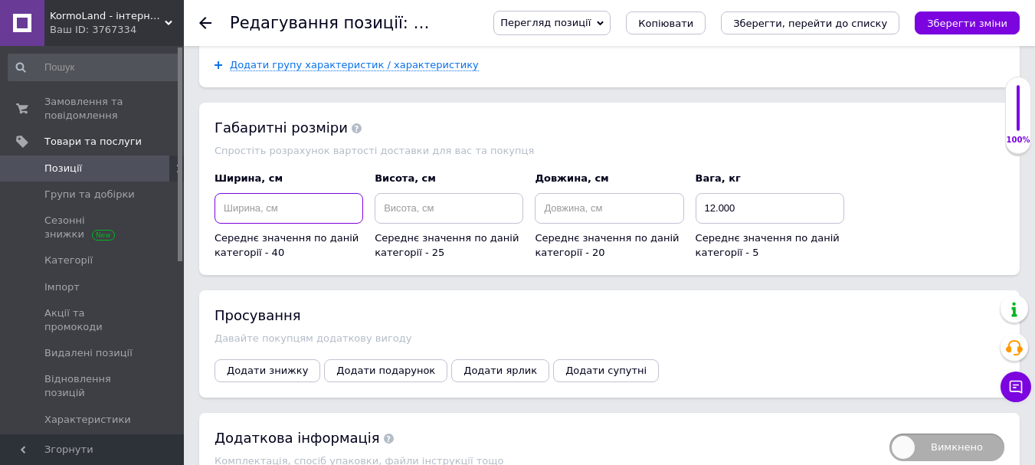
click at [306, 198] on input at bounding box center [289, 208] width 149 height 31
click at [258, 375] on div "Просування Давайте покупцям додаткову вигоду Додати знижку Додати подарунок Дод…" at bounding box center [609, 343] width 821 height 107
click at [260, 365] on span "Додати знижку" at bounding box center [267, 370] width 81 height 11
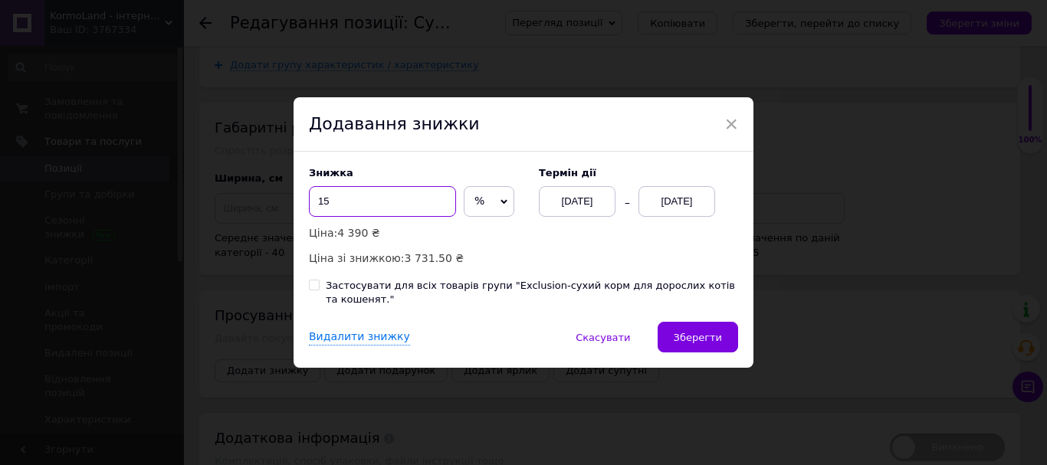
click at [336, 204] on input "15" at bounding box center [382, 201] width 147 height 31
type input "1"
type input "27"
click at [369, 300] on div "Застосувати для всіх товарів групи "Exclusion-сухий корм для дорослих котів та …" at bounding box center [532, 293] width 412 height 28
click at [319, 290] on input "Застосувати для всіх товарів групи "Exclusion-сухий корм для дорослих котів та …" at bounding box center [314, 285] width 10 height 10
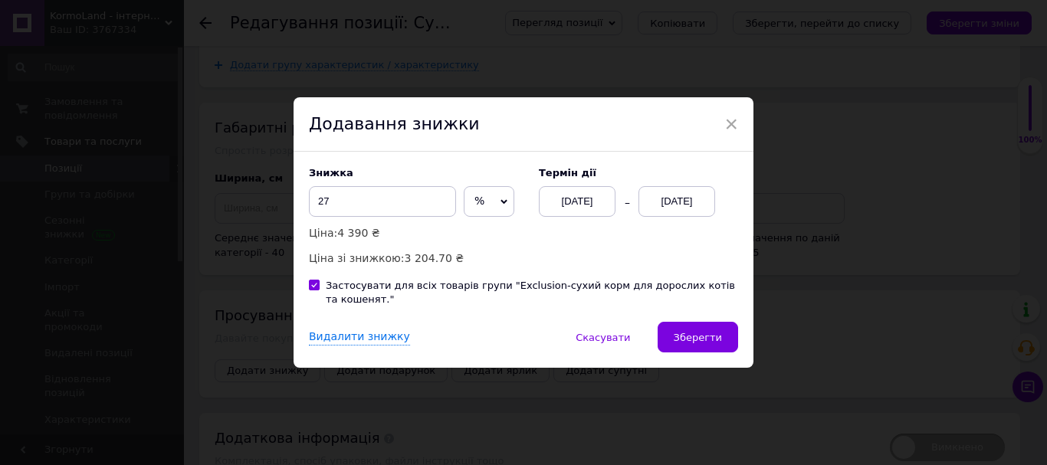
checkbox input "true"
click at [679, 208] on div "12.08.2025" at bounding box center [676, 201] width 77 height 31
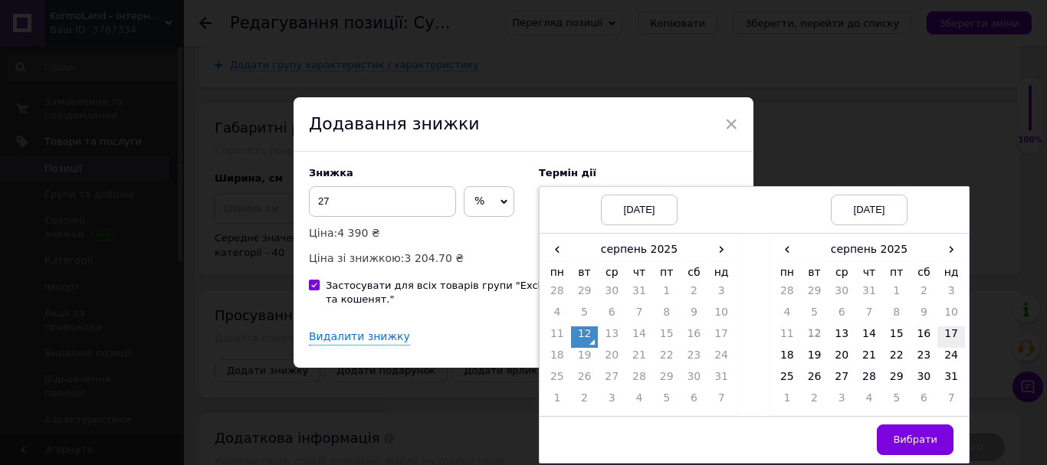
click at [955, 345] on td "17" at bounding box center [951, 336] width 28 height 21
click at [931, 445] on span "Вибрати" at bounding box center [915, 439] width 44 height 11
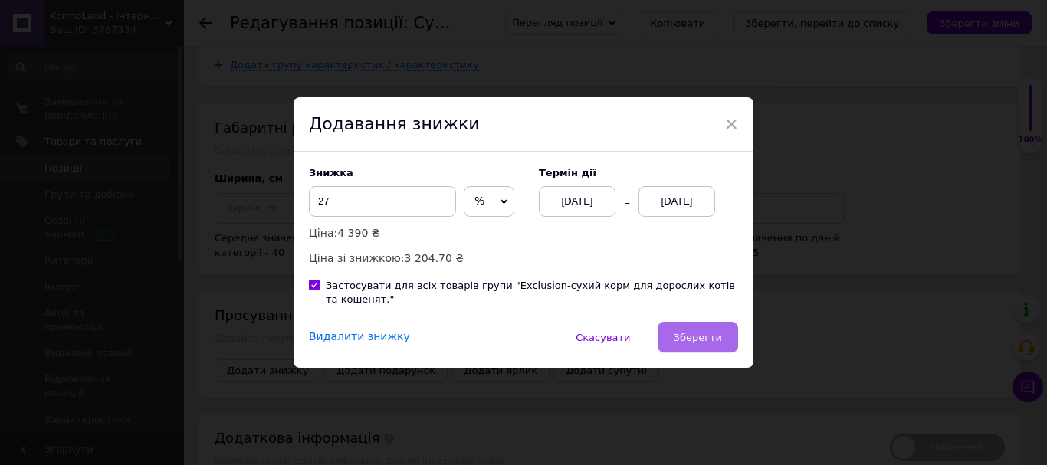
click at [695, 333] on span "Зберегти" at bounding box center [697, 337] width 48 height 11
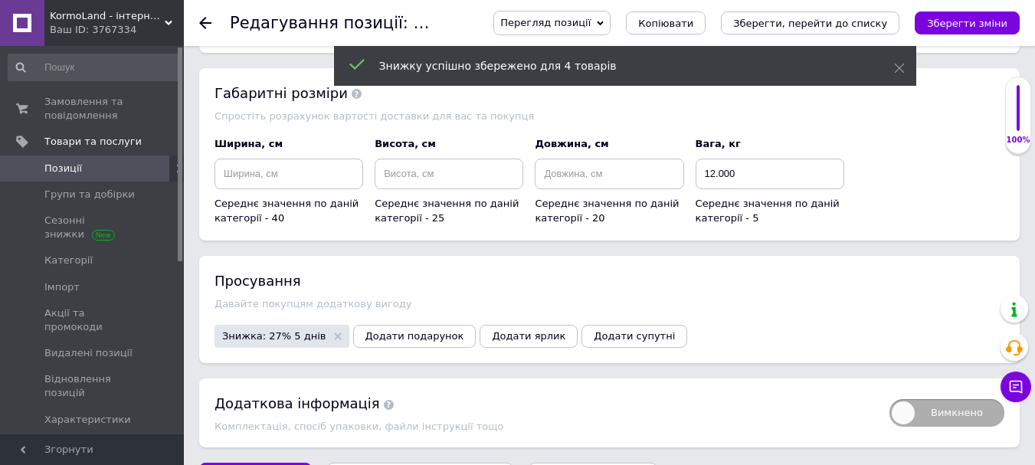
scroll to position [1525, 0]
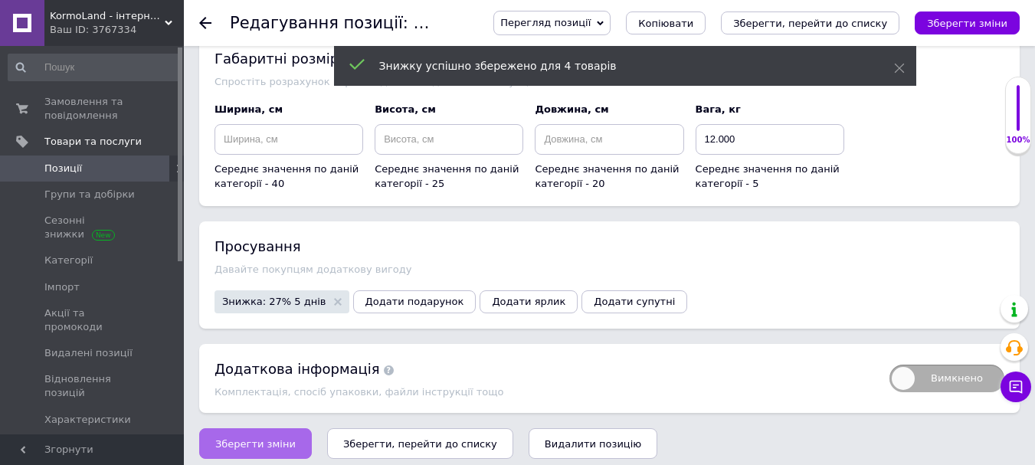
click at [275, 428] on button "Зберегти зміни" at bounding box center [255, 443] width 113 height 31
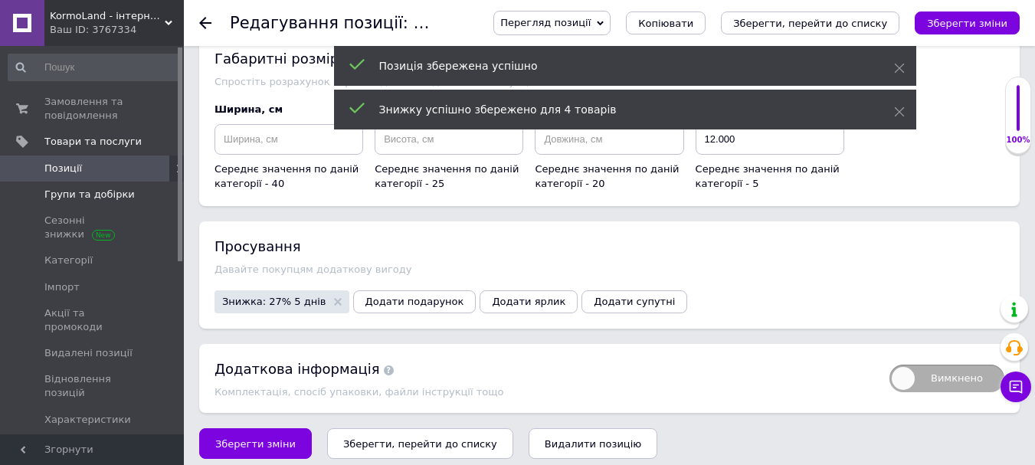
click at [136, 192] on span "Групи та добірки" at bounding box center [92, 195] width 97 height 14
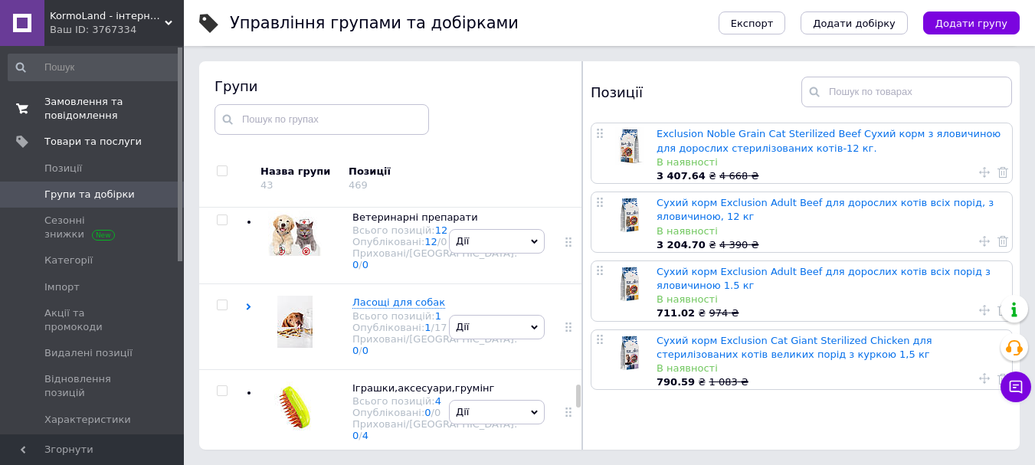
scroll to position [4585, 0]
click at [155, 103] on span "0 0" at bounding box center [163, 109] width 42 height 28
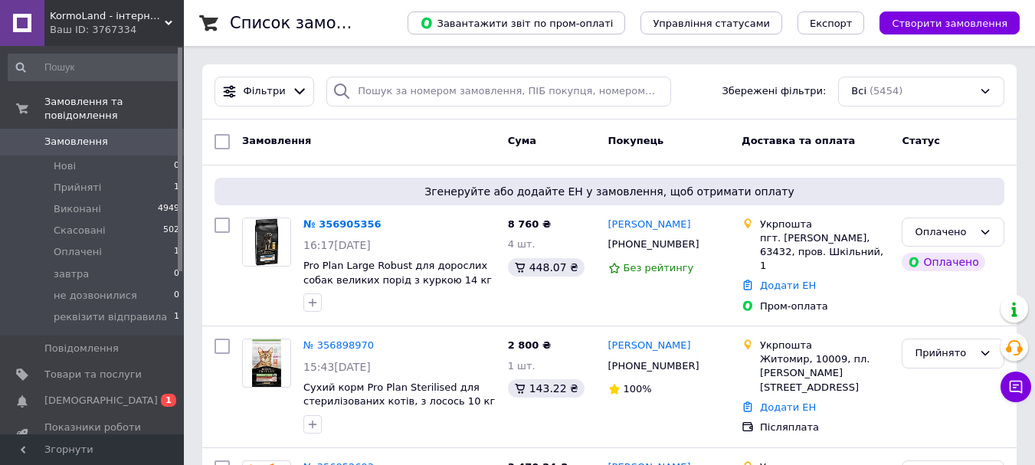
click at [143, 394] on span "0 1" at bounding box center [163, 401] width 42 height 14
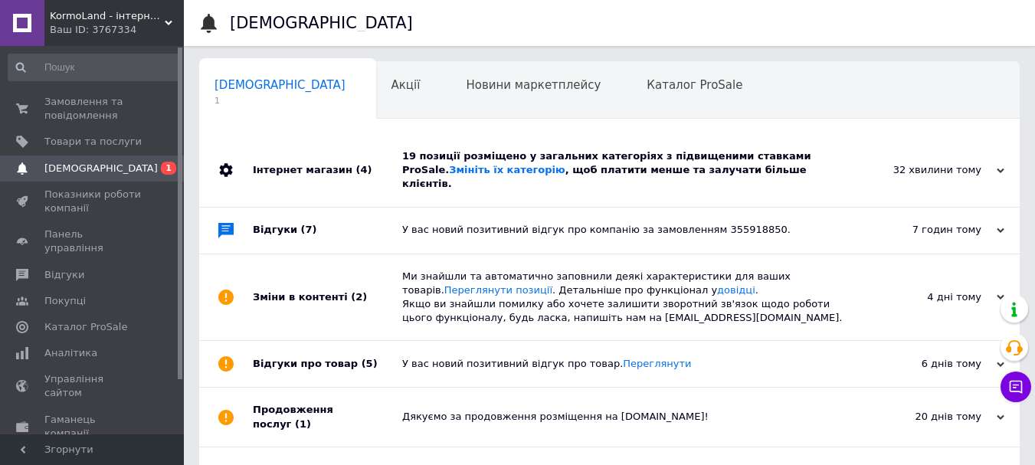
click at [657, 170] on div "19 позиції розміщено у загальних категоріях з підвищеними ставками ProSale. Змі…" at bounding box center [626, 170] width 449 height 42
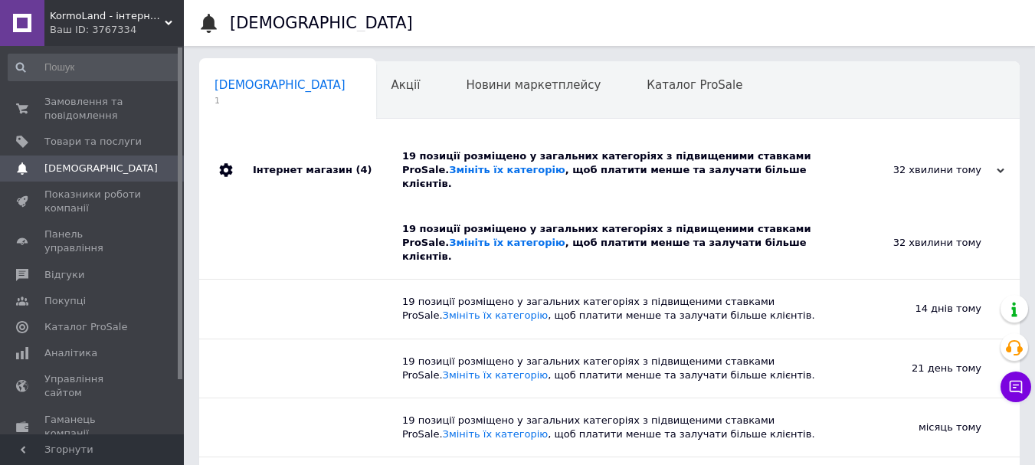
click at [747, 161] on div "19 позиції розміщено у загальних категоріях з підвищеними ставками ProSale. Змі…" at bounding box center [626, 170] width 449 height 42
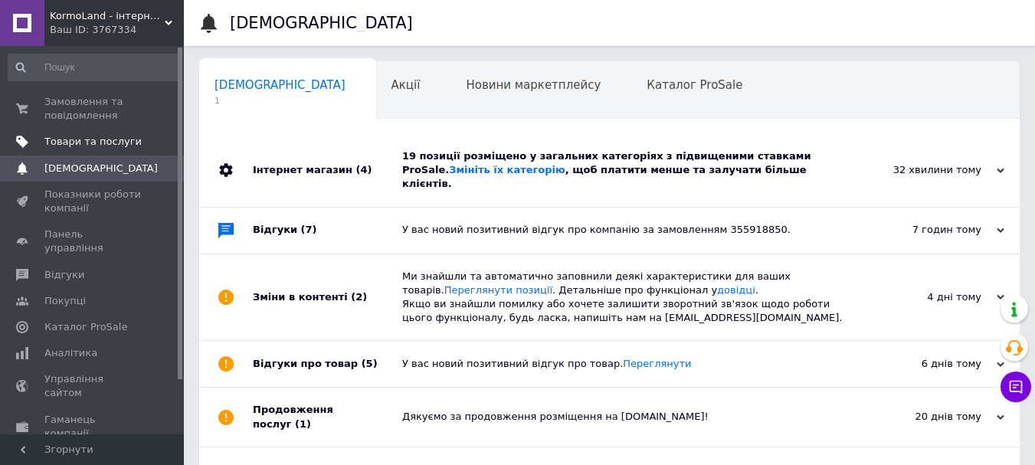
click at [116, 137] on span "Товари та послуги" at bounding box center [92, 142] width 97 height 14
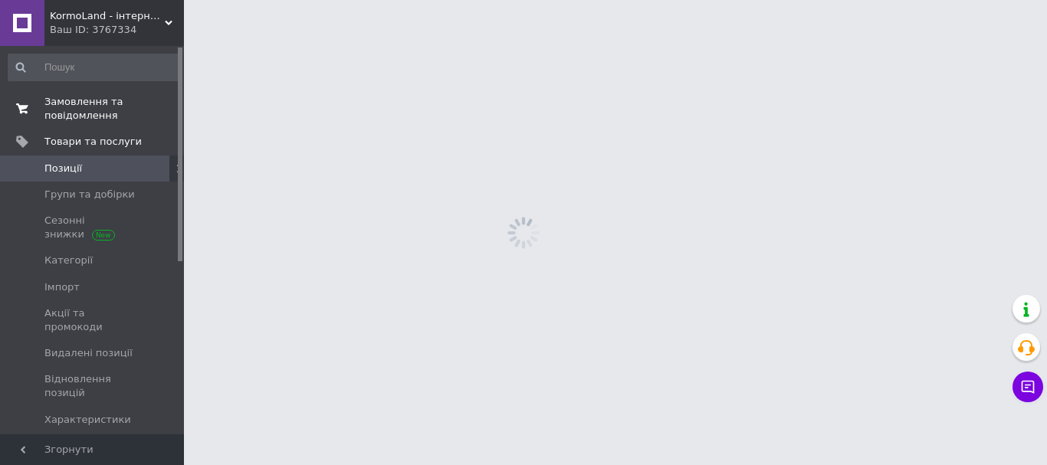
click at [118, 109] on span "Замовлення та повідомлення" at bounding box center [92, 109] width 97 height 28
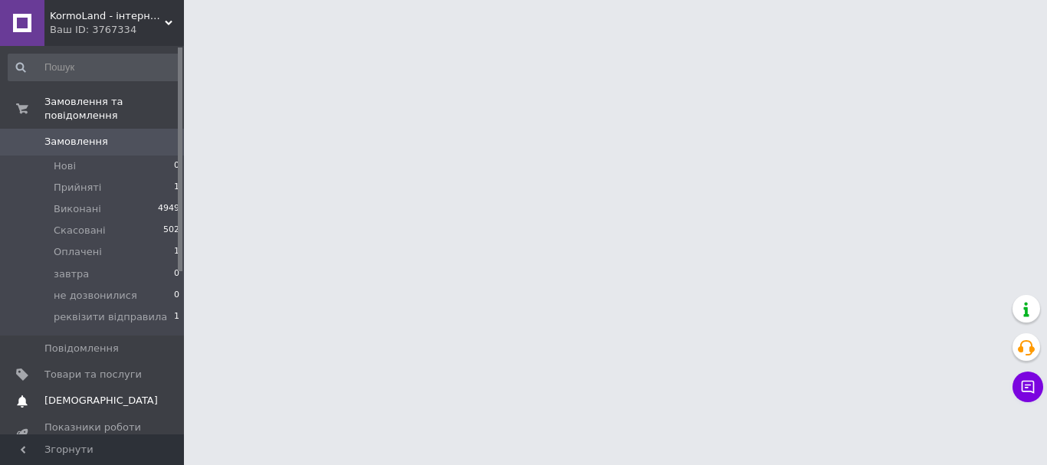
click at [95, 395] on link "Сповіщення 0" at bounding box center [94, 401] width 188 height 26
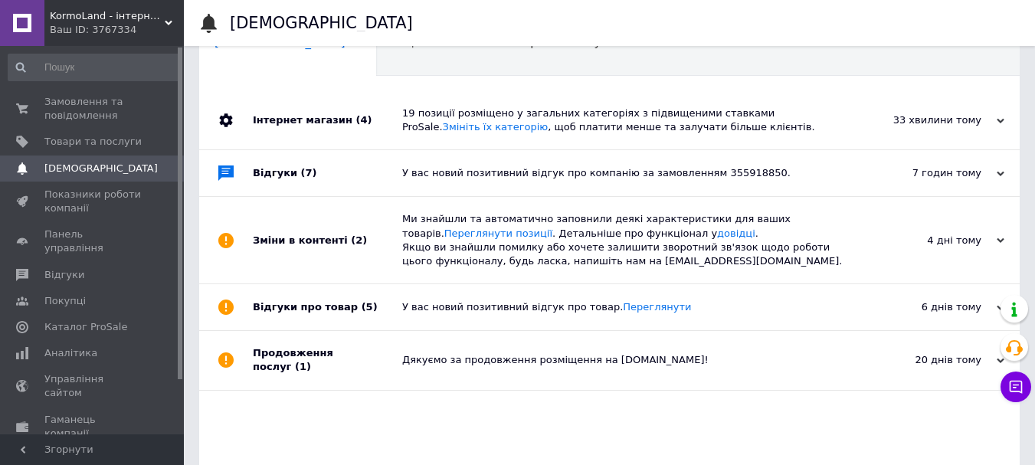
scroll to position [77, 0]
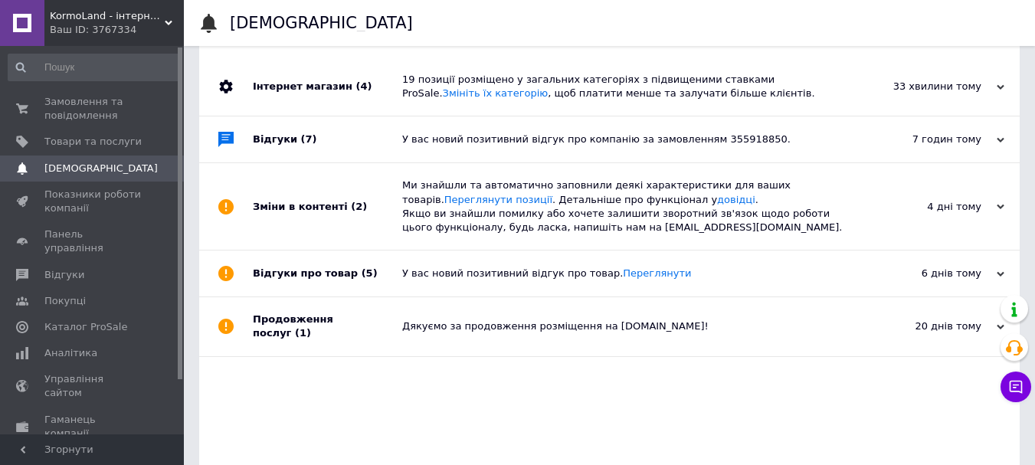
click at [665, 139] on div "У вас новий позитивний відгук про компанію за замовленням 355918850." at bounding box center [626, 140] width 449 height 14
click at [674, 142] on div "У вас новий позитивний відгук про компанію за замовленням 355918850." at bounding box center [626, 140] width 449 height 14
click at [998, 142] on icon at bounding box center [1001, 140] width 8 height 8
click at [1003, 143] on icon at bounding box center [1001, 140] width 8 height 8
click at [999, 141] on use at bounding box center [1001, 139] width 8 height 5
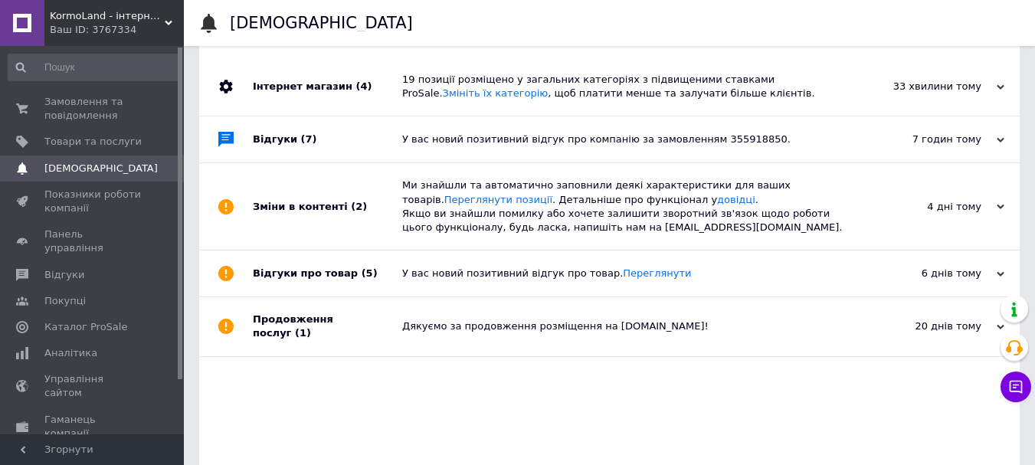
click at [834, 141] on div "У вас новий позитивний відгук про компанію за замовленням 355918850." at bounding box center [626, 140] width 449 height 14
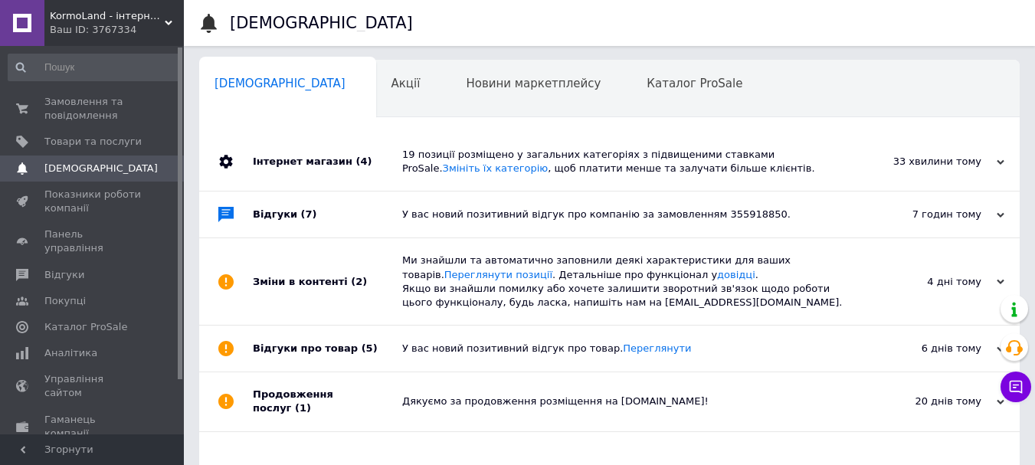
scroll to position [0, 0]
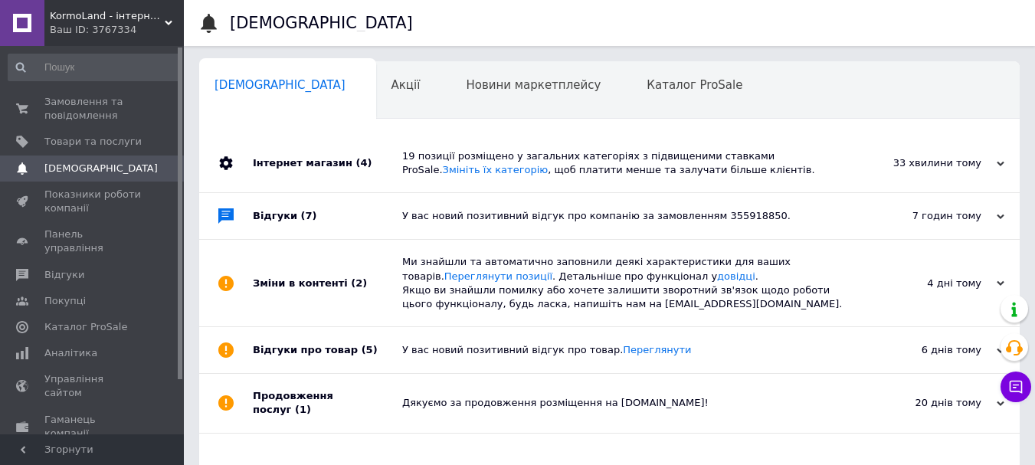
click at [781, 202] on div "У вас новий позитивний відгук про компанію за замовленням 355918850." at bounding box center [626, 216] width 449 height 46
click at [126, 123] on span "Замовлення та повідомлення" at bounding box center [92, 109] width 97 height 28
